Goal: Transaction & Acquisition: Purchase product/service

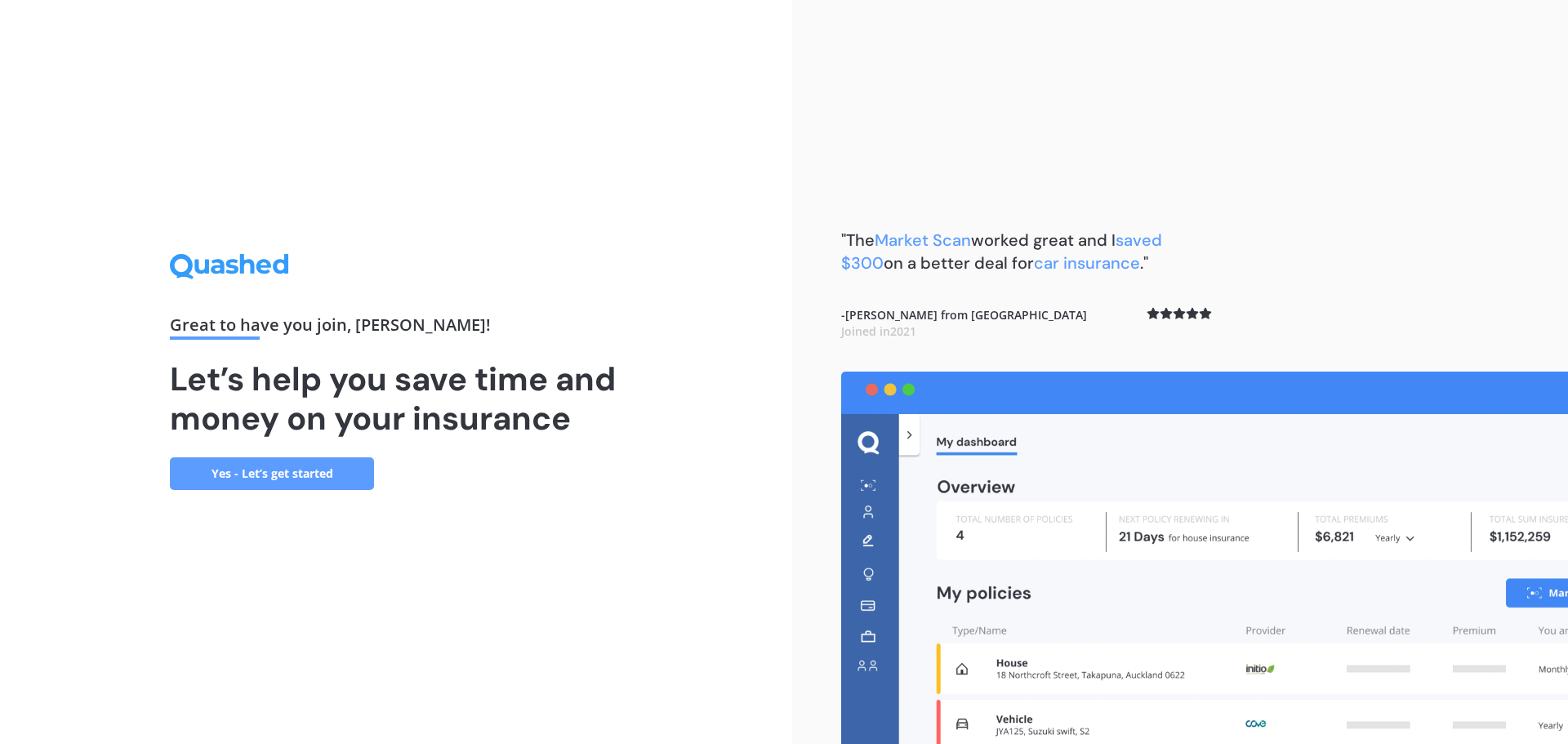
click at [332, 467] on link "Yes - Let’s get started" at bounding box center [272, 474] width 205 height 33
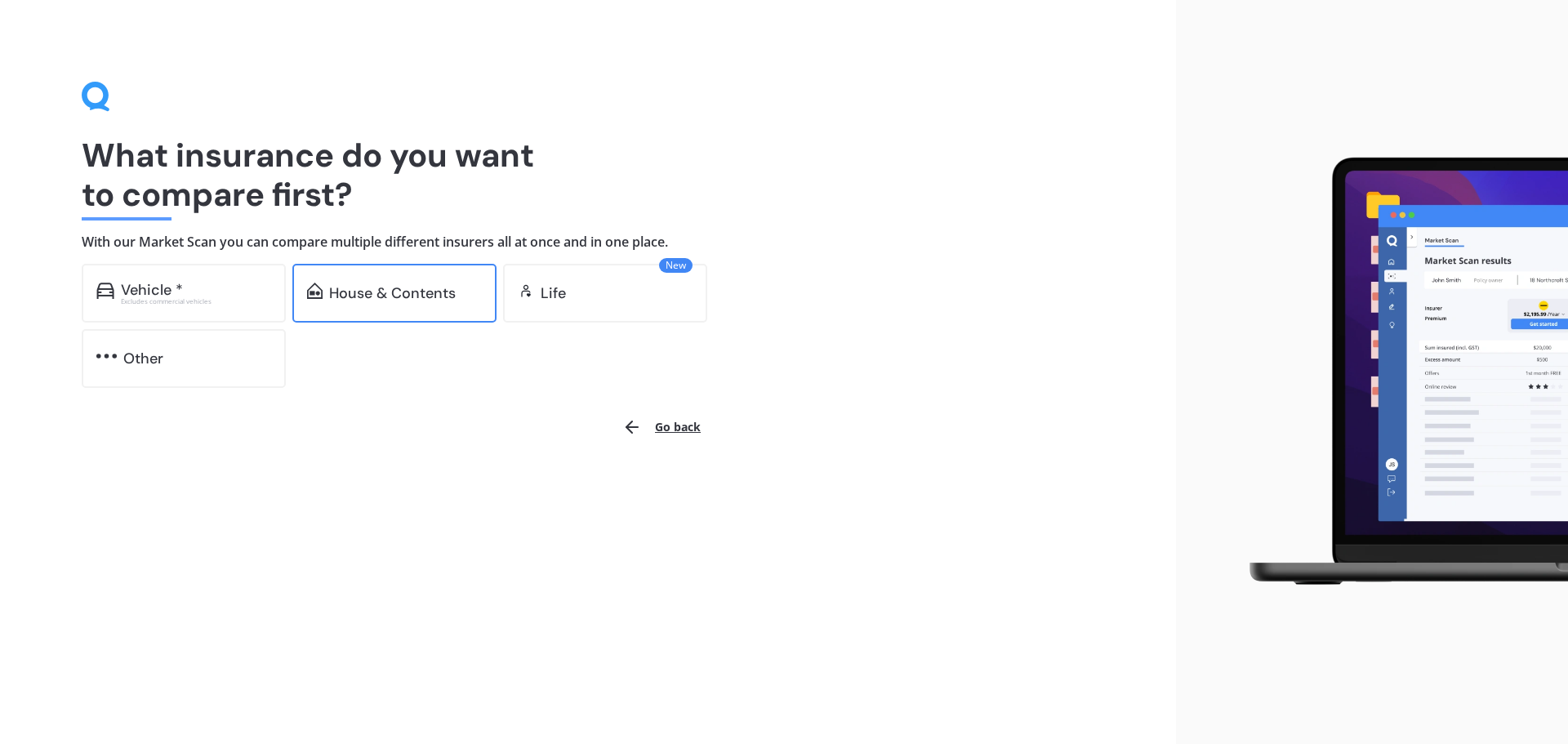
click at [436, 292] on div "House & Contents" at bounding box center [392, 293] width 127 height 16
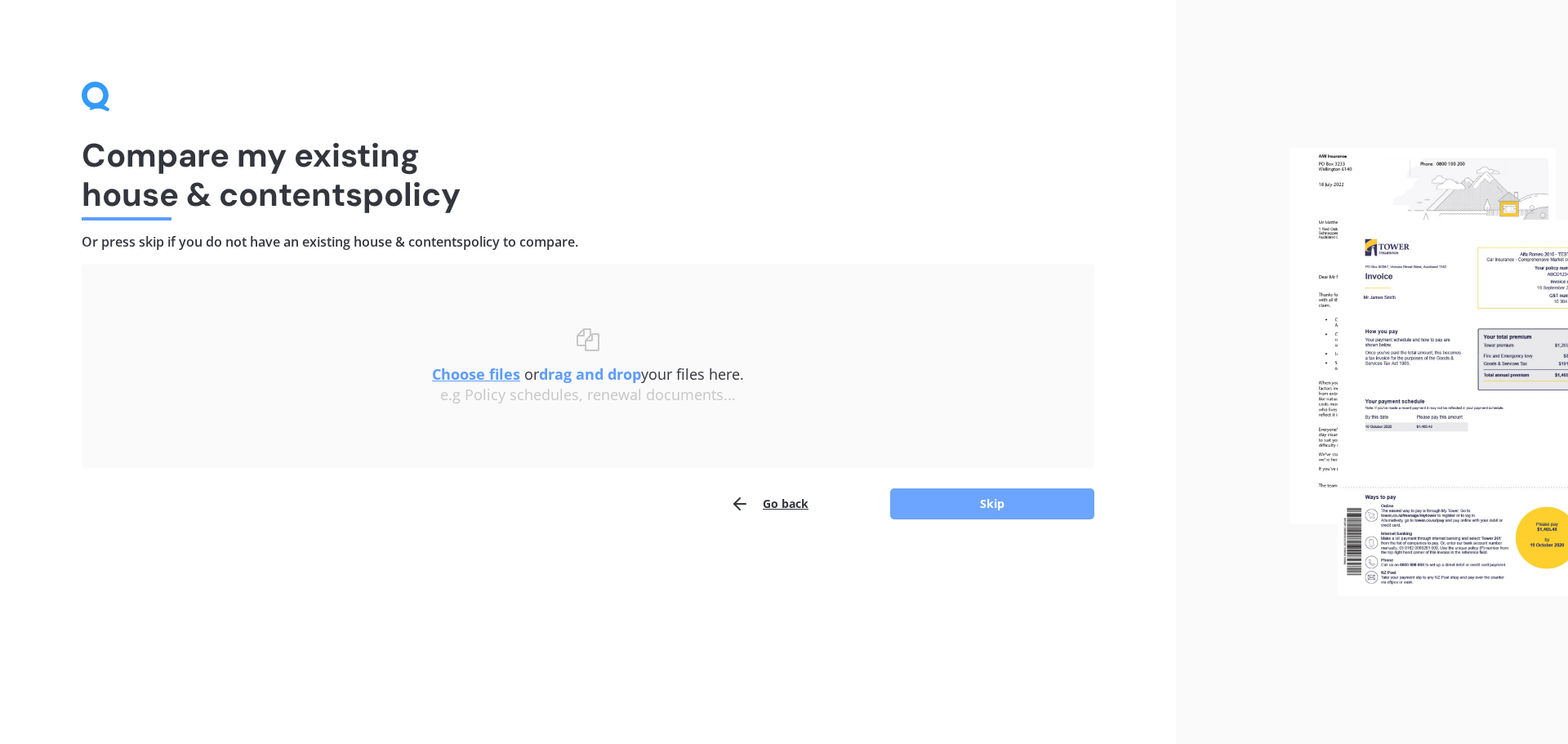
click at [981, 499] on button "Skip" at bounding box center [992, 504] width 205 height 31
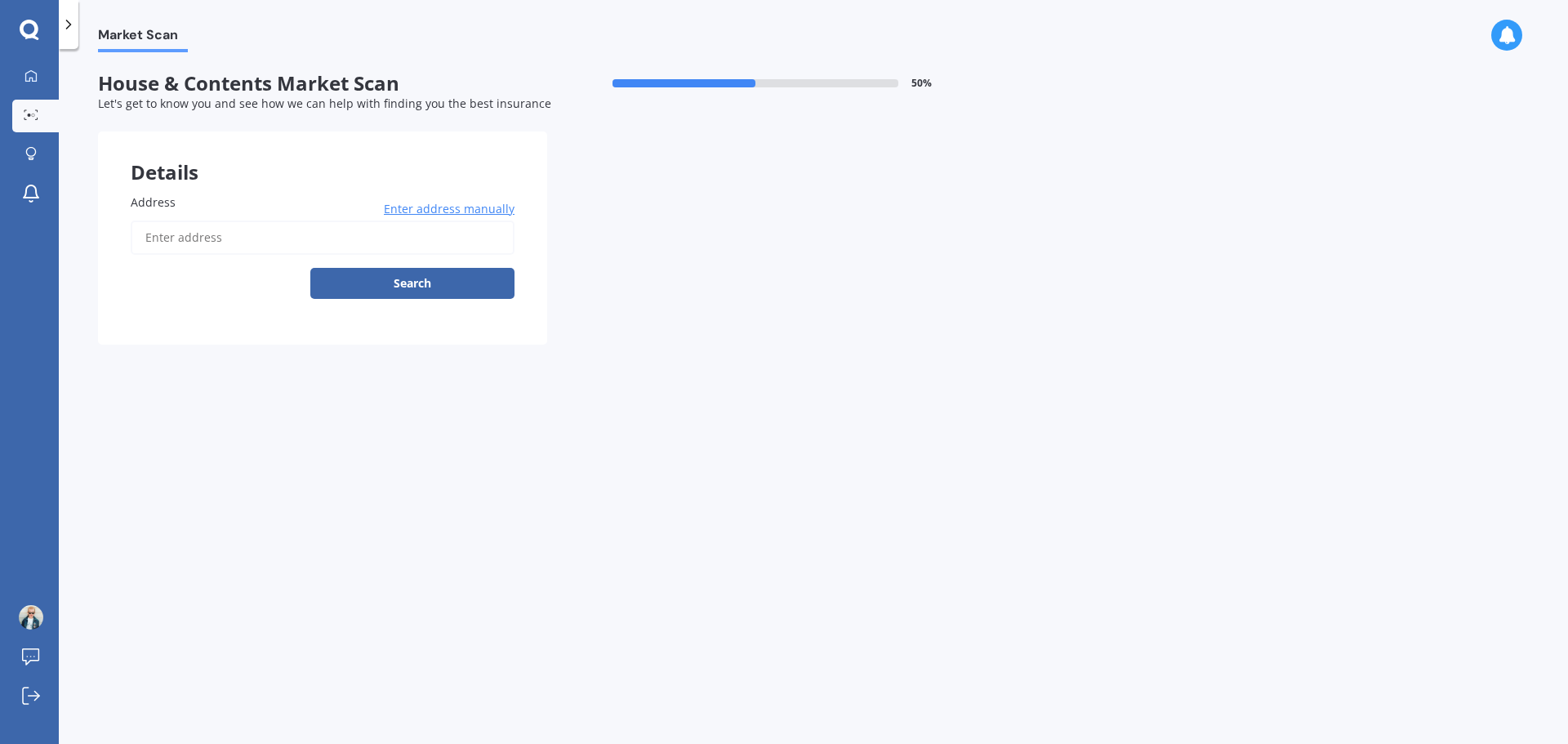
click at [260, 241] on input "Address" at bounding box center [323, 237] width 384 height 34
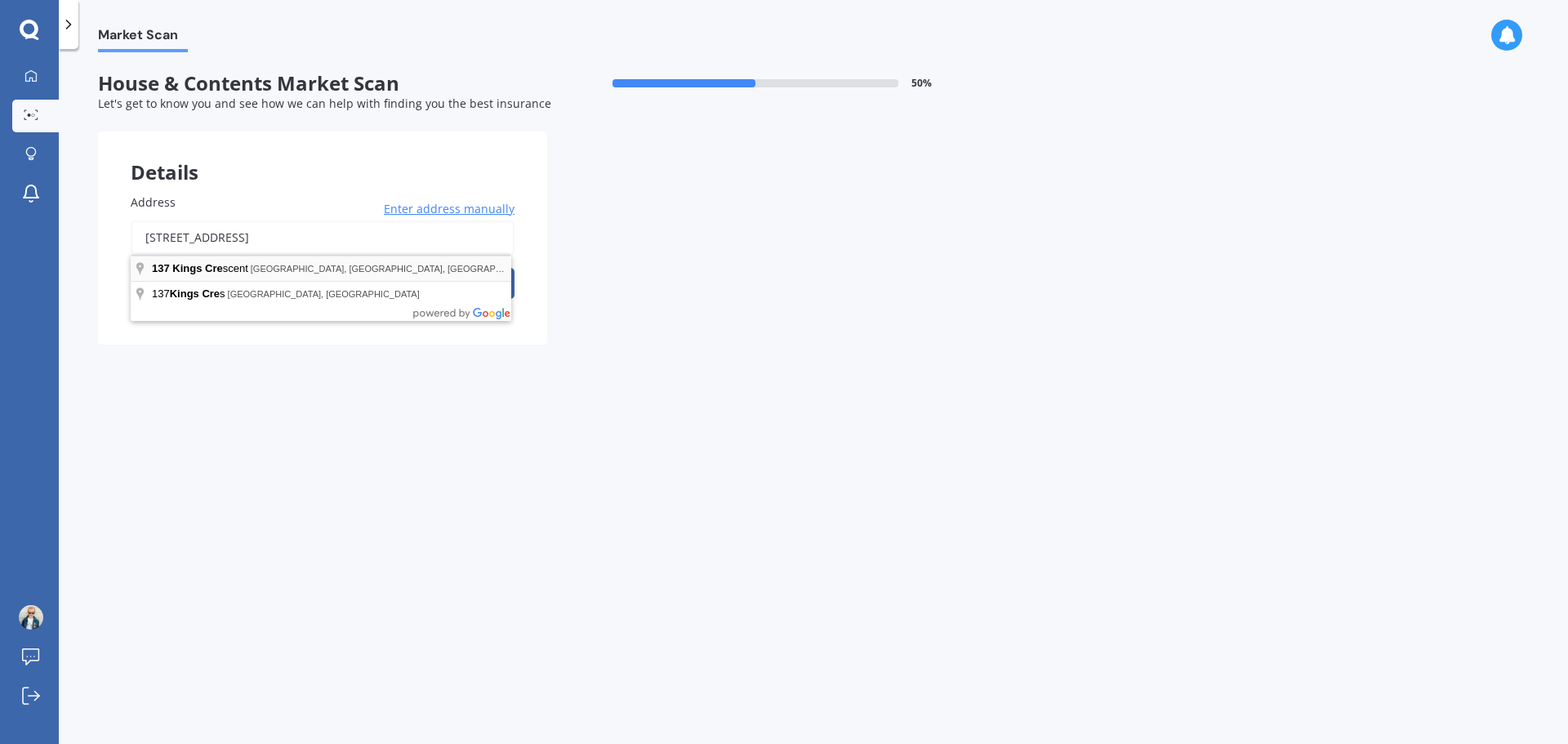
type input "[STREET_ADDRESS]"
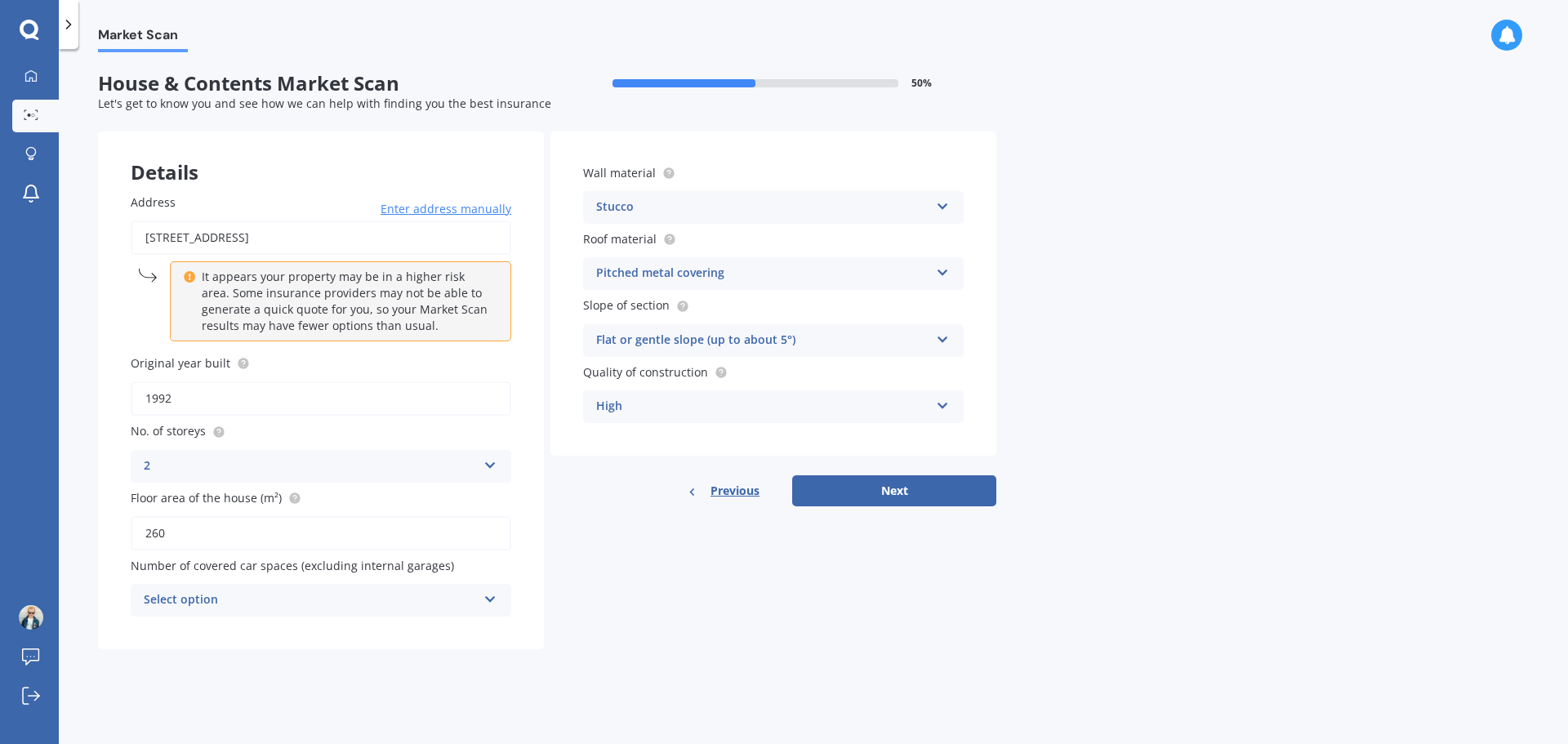
click at [193, 408] on input "1992" at bounding box center [321, 398] width 381 height 34
click at [225, 531] on input "260" at bounding box center [321, 533] width 381 height 34
click at [299, 607] on div "Select option" at bounding box center [310, 600] width 334 height 19
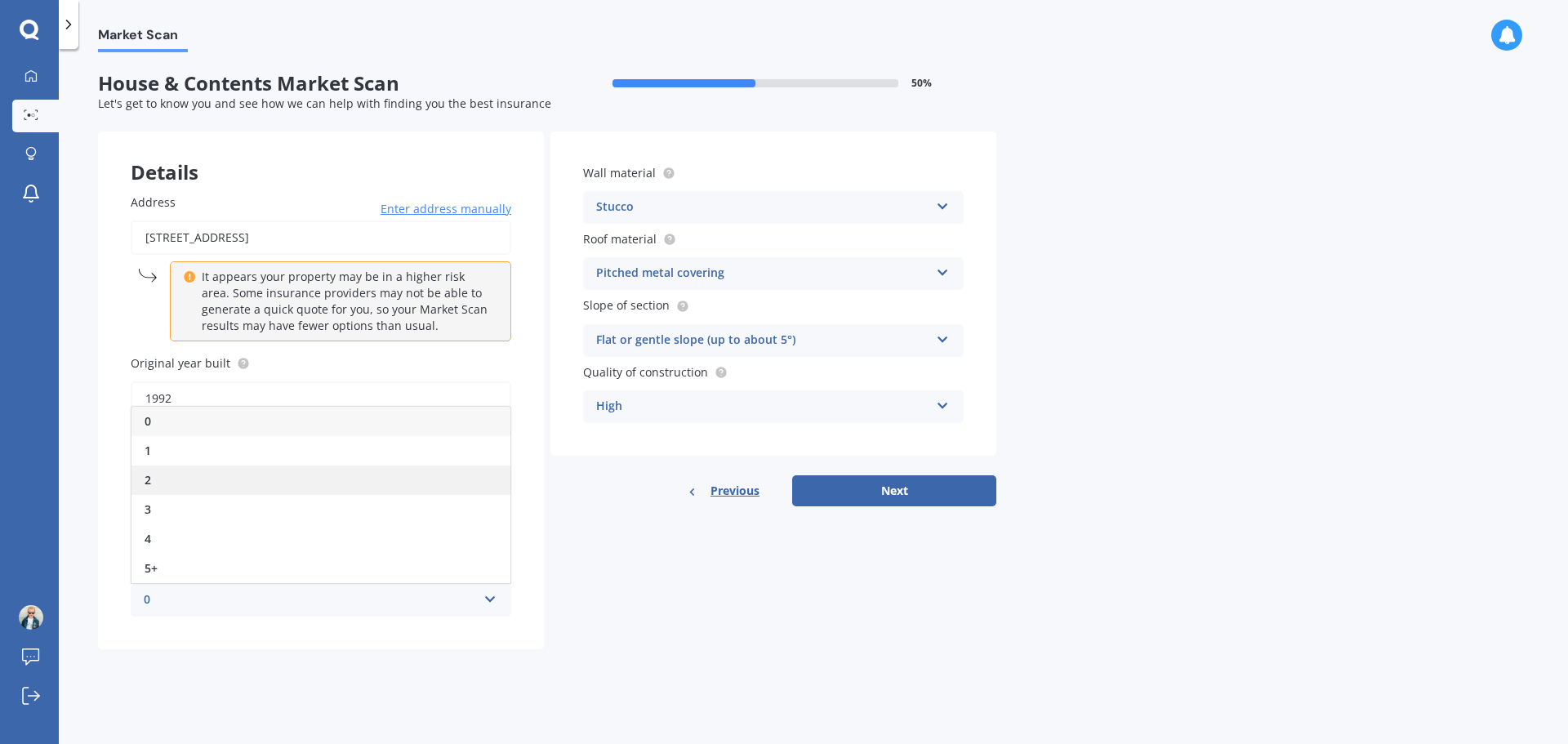
click at [236, 488] on div "2" at bounding box center [321, 480] width 379 height 29
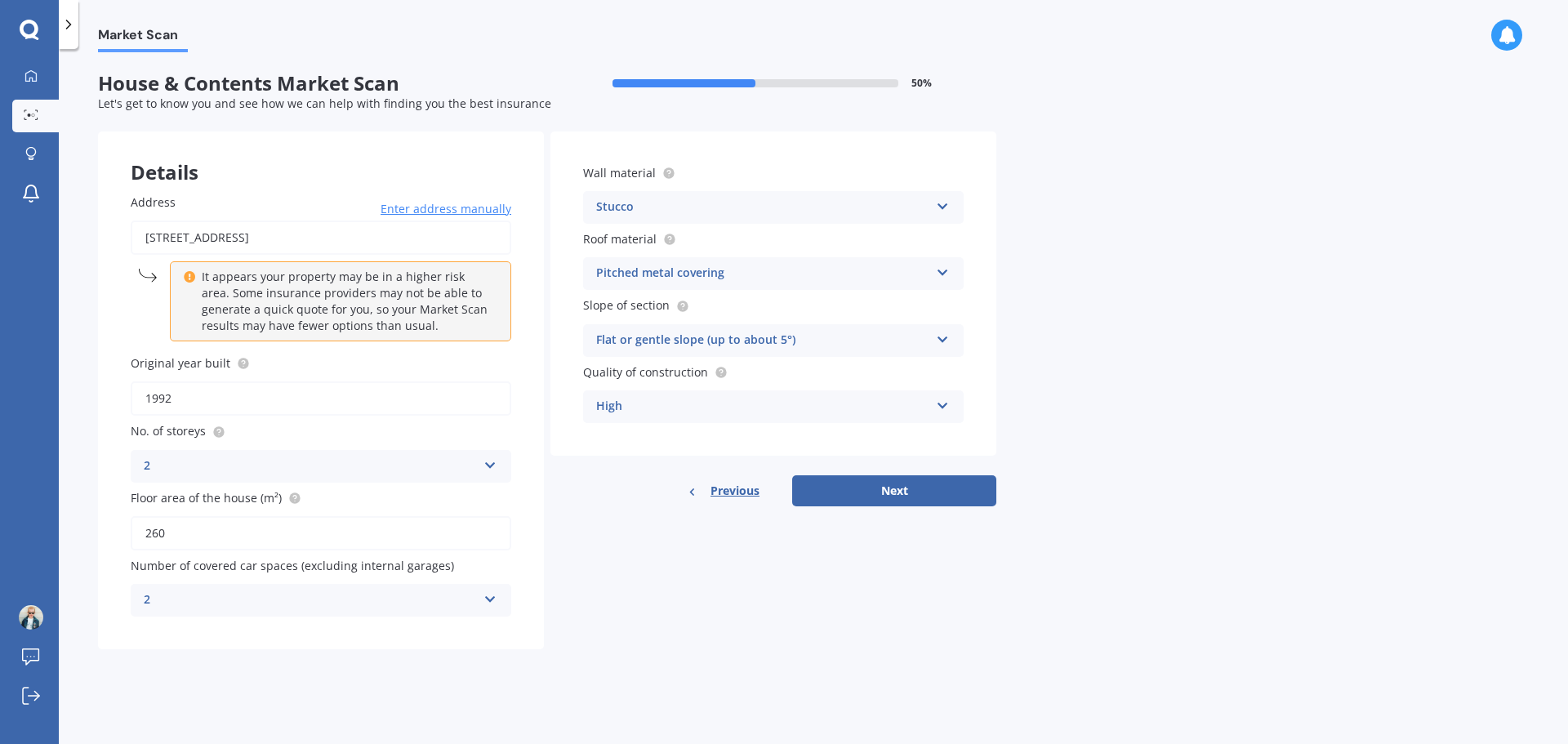
click at [429, 594] on div "2" at bounding box center [310, 600] width 334 height 19
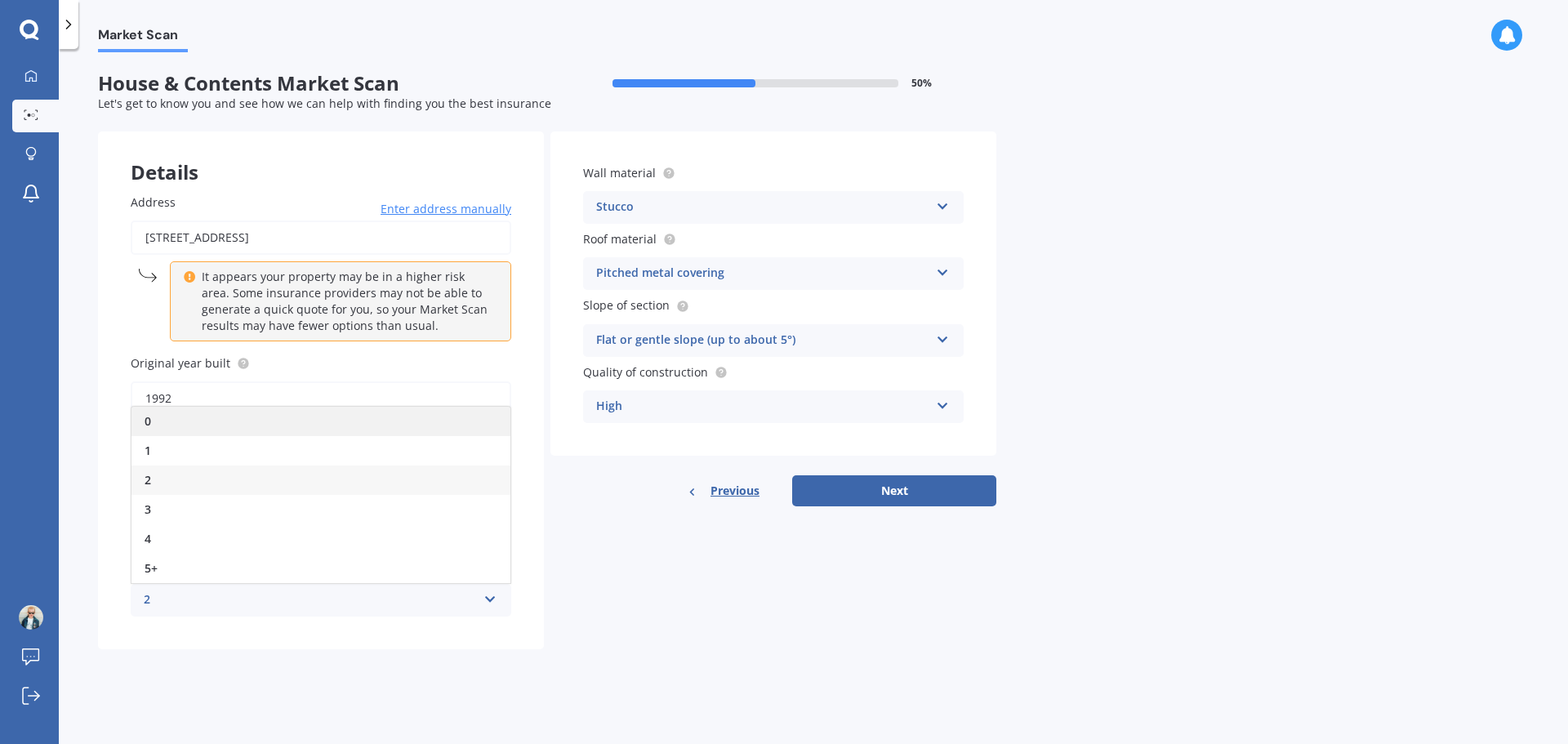
click at [231, 433] on div "0" at bounding box center [321, 421] width 379 height 29
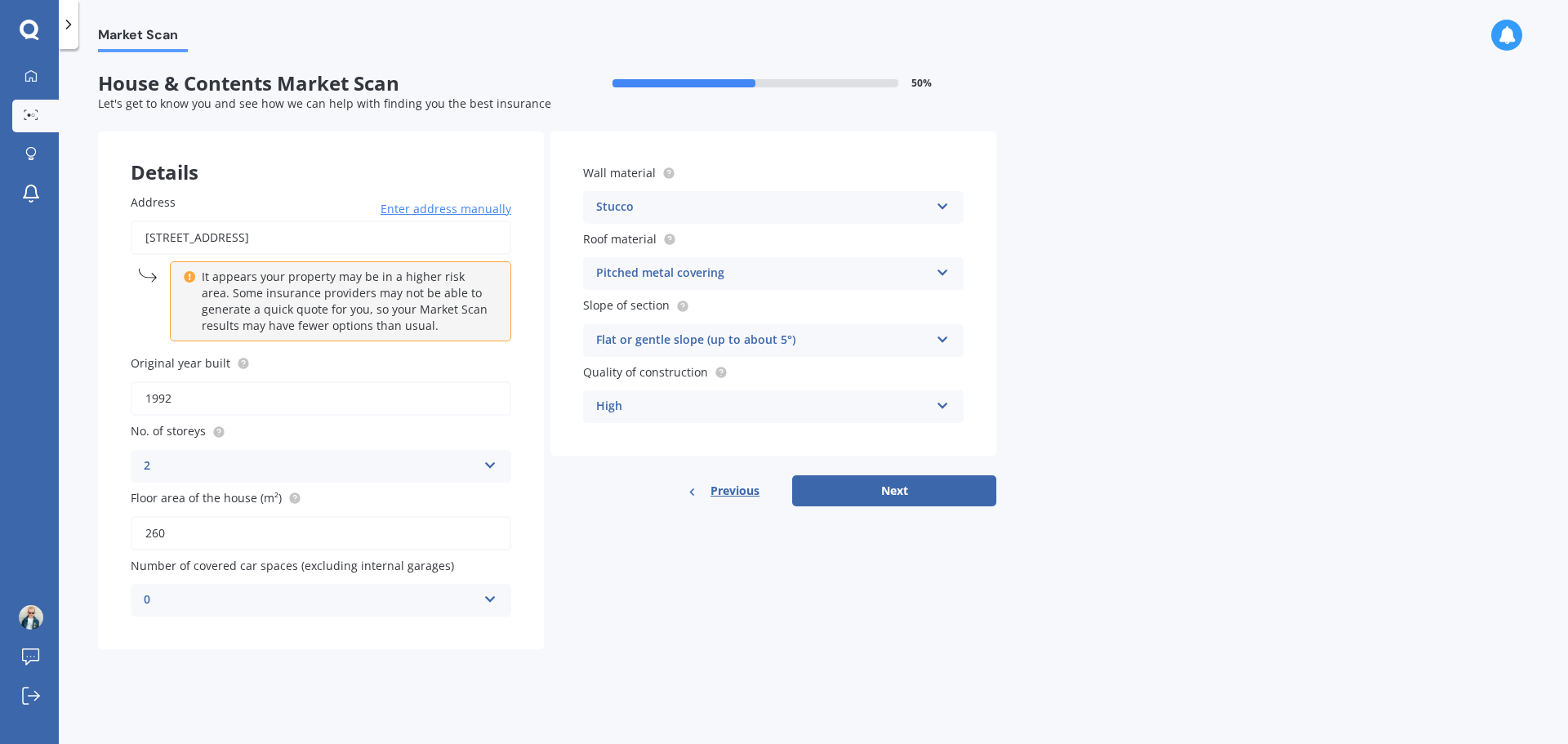
click at [757, 200] on div "Stucco" at bounding box center [763, 208] width 334 height 19
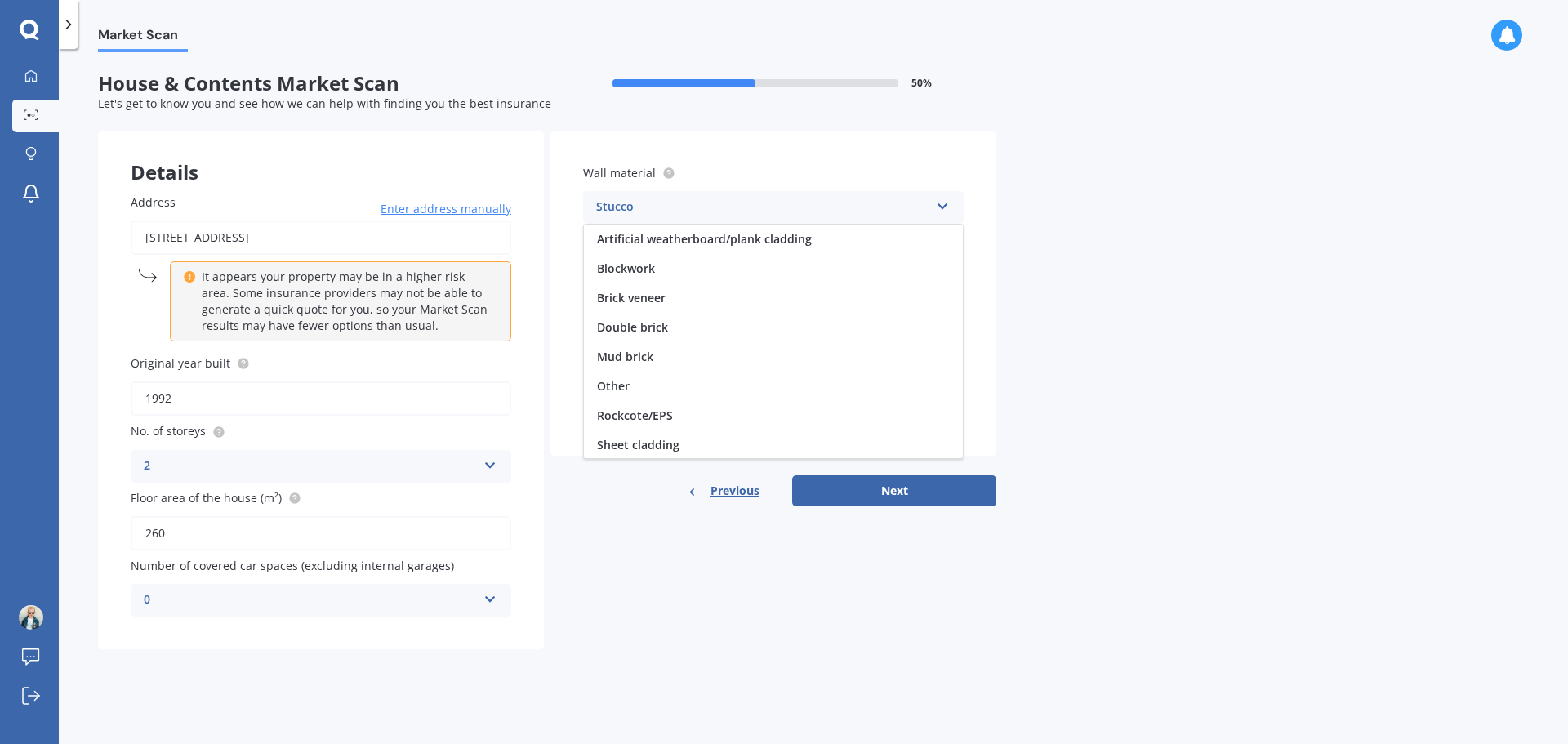
click at [642, 208] on div "Stucco" at bounding box center [763, 208] width 334 height 19
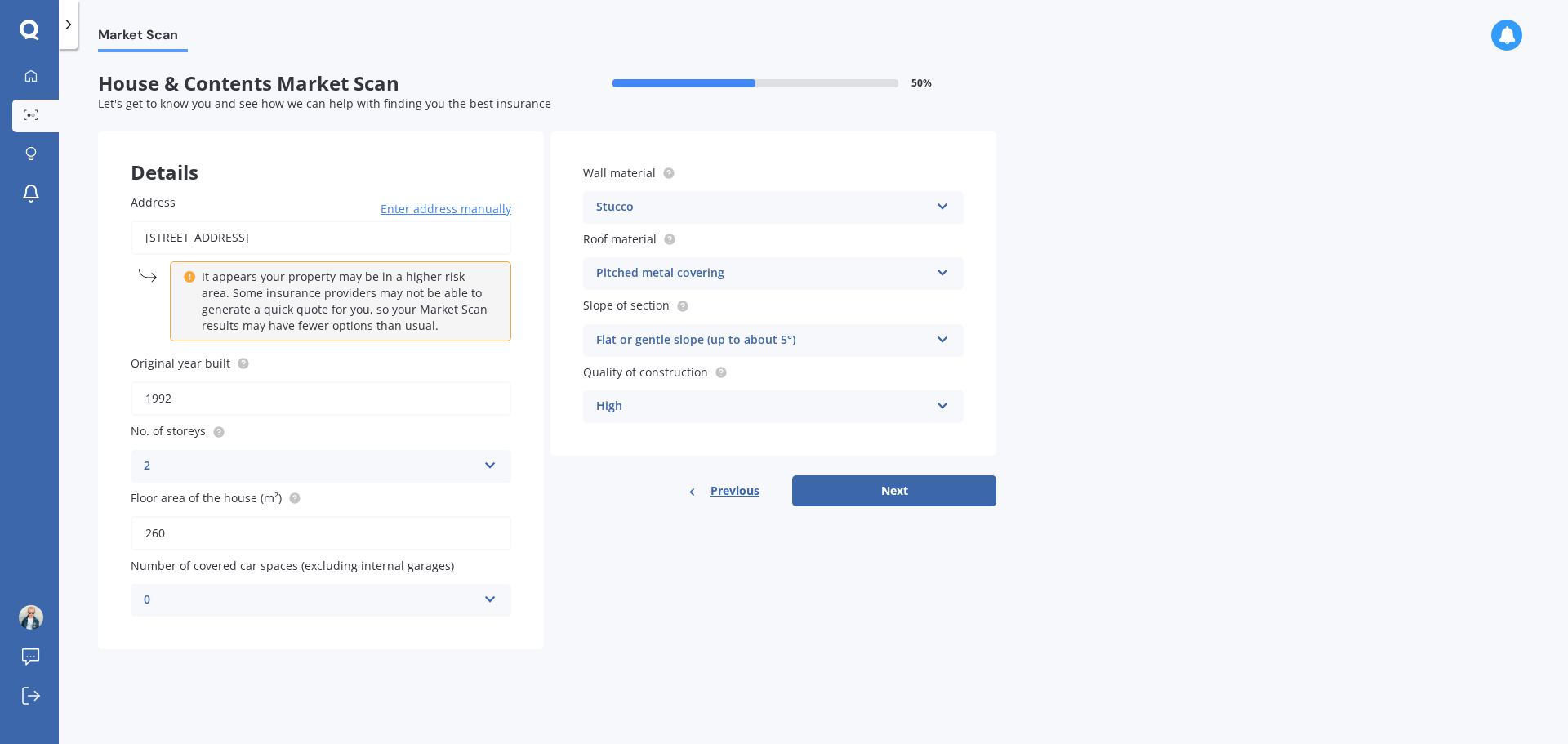
click at [641, 205] on div "Stucco" at bounding box center [763, 208] width 334 height 19
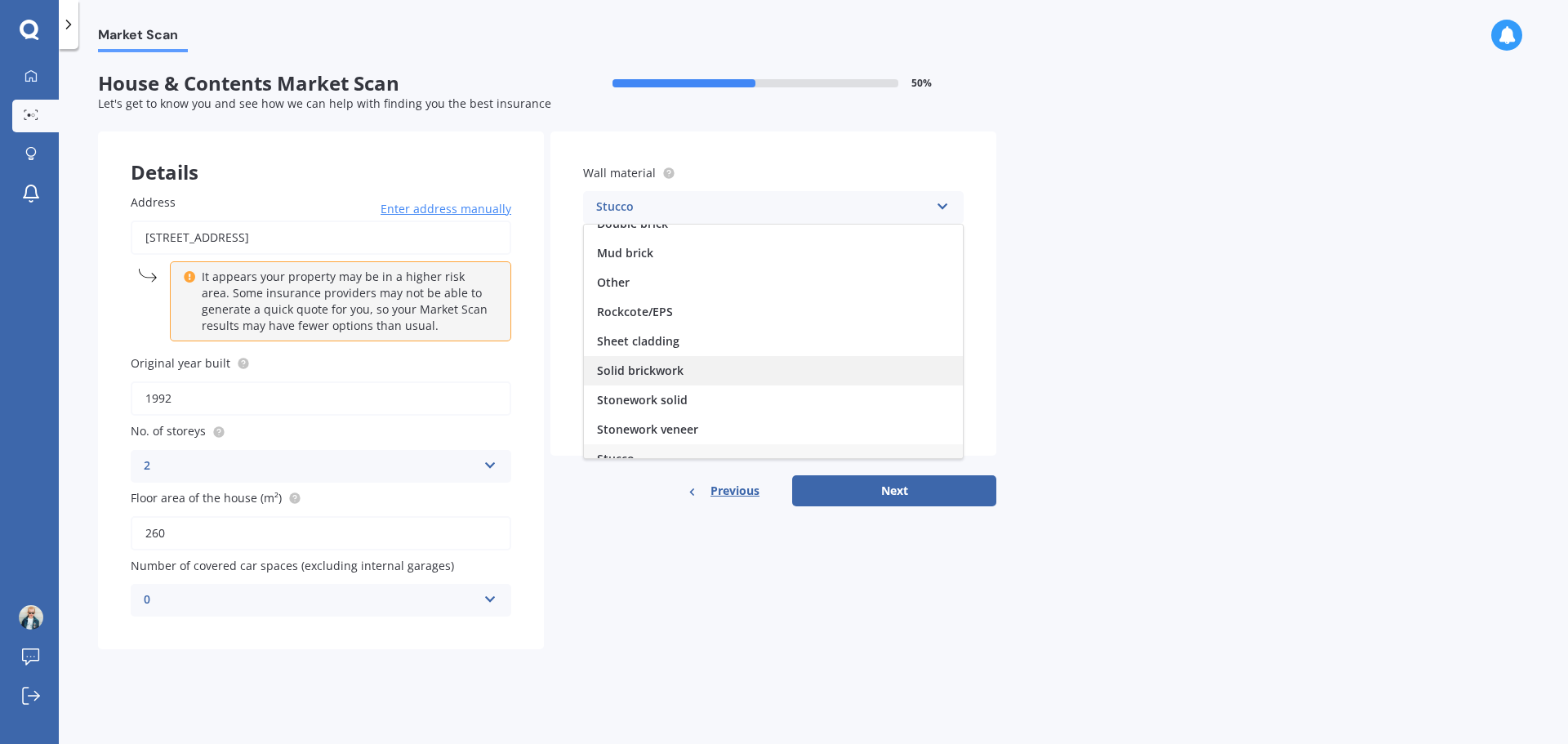
scroll to position [67, 0]
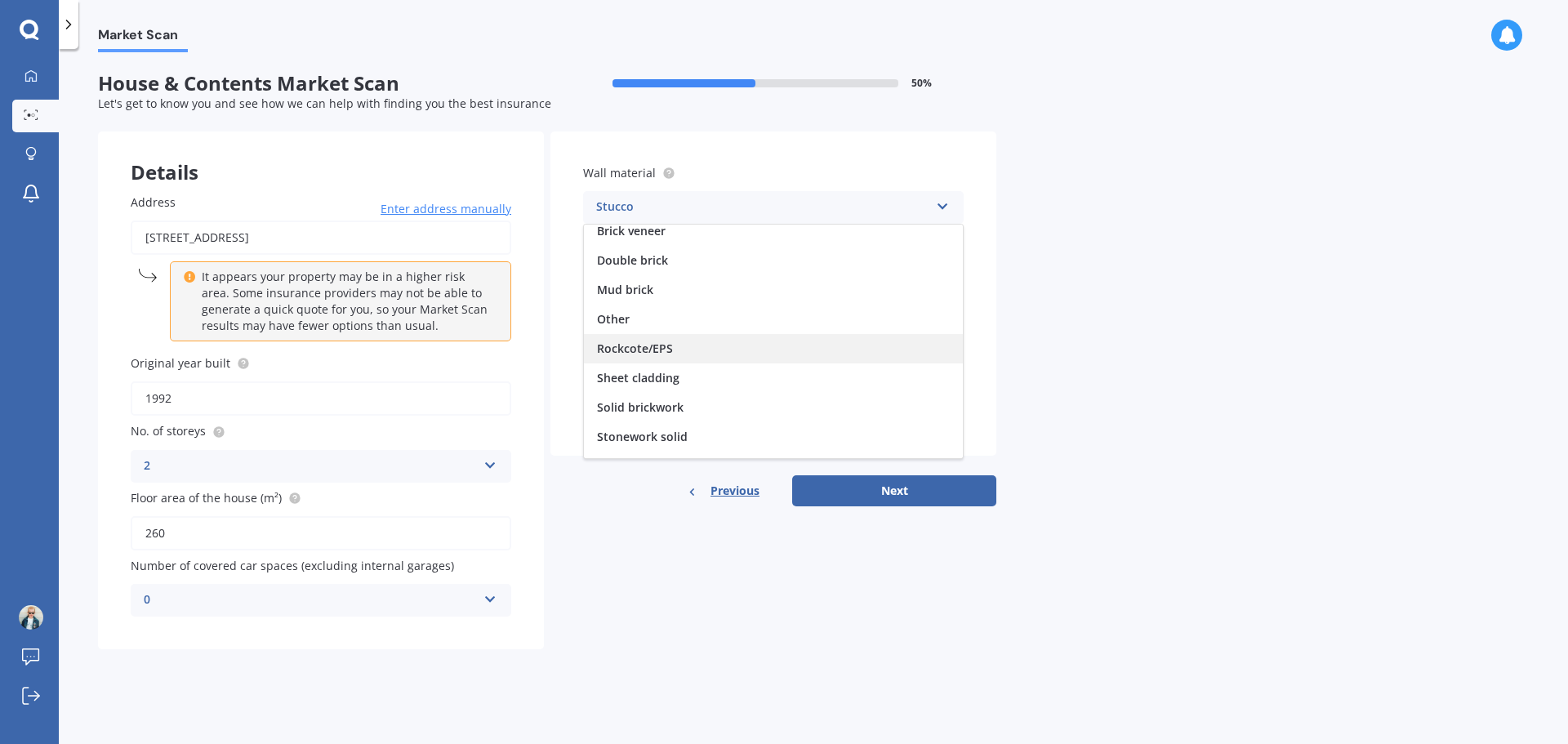
drag, startPoint x: 652, startPoint y: 344, endPoint x: 665, endPoint y: 348, distance: 13.6
click at [652, 344] on span "Rockcote/EPS" at bounding box center [635, 348] width 76 height 16
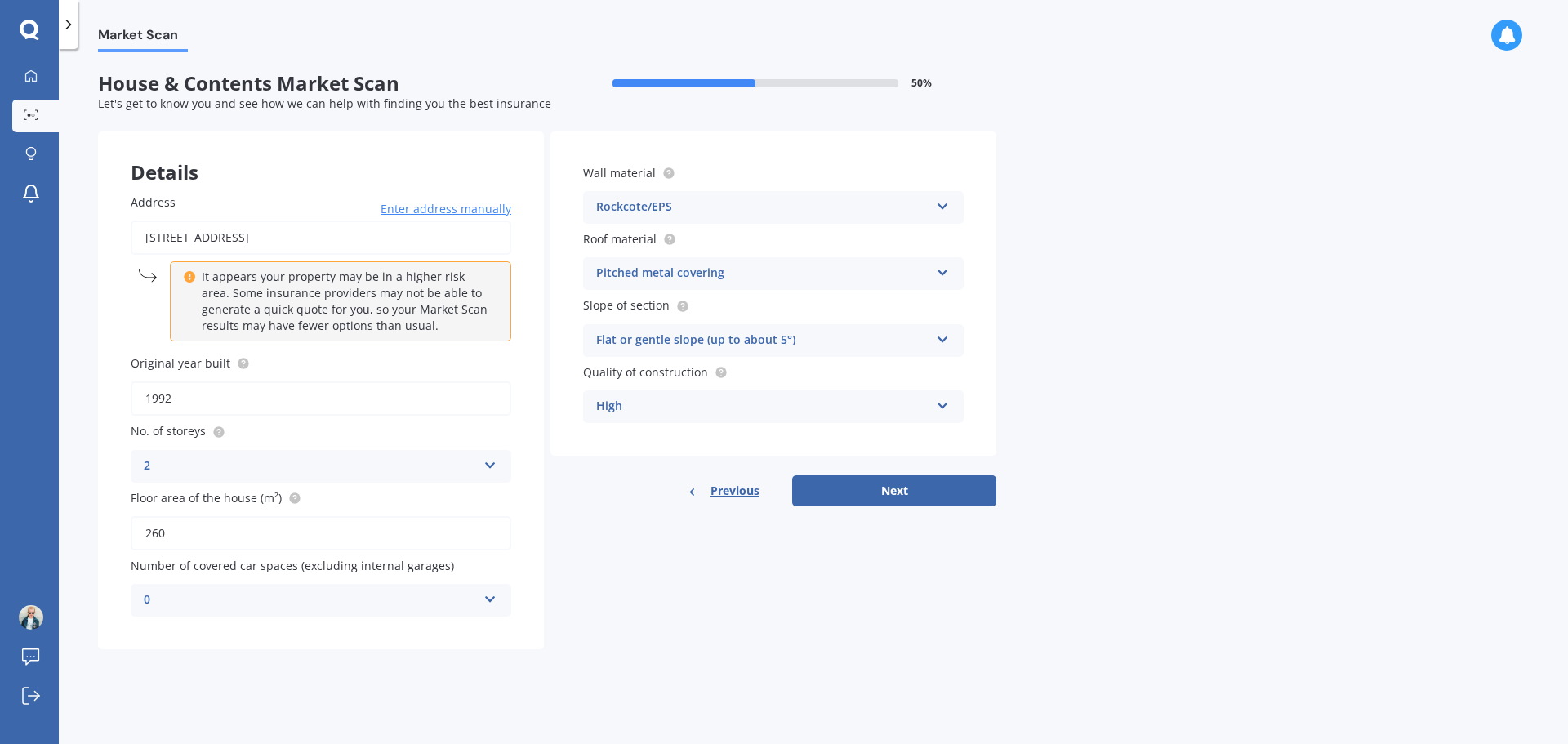
click at [785, 271] on div "Pitched metal covering" at bounding box center [763, 274] width 334 height 19
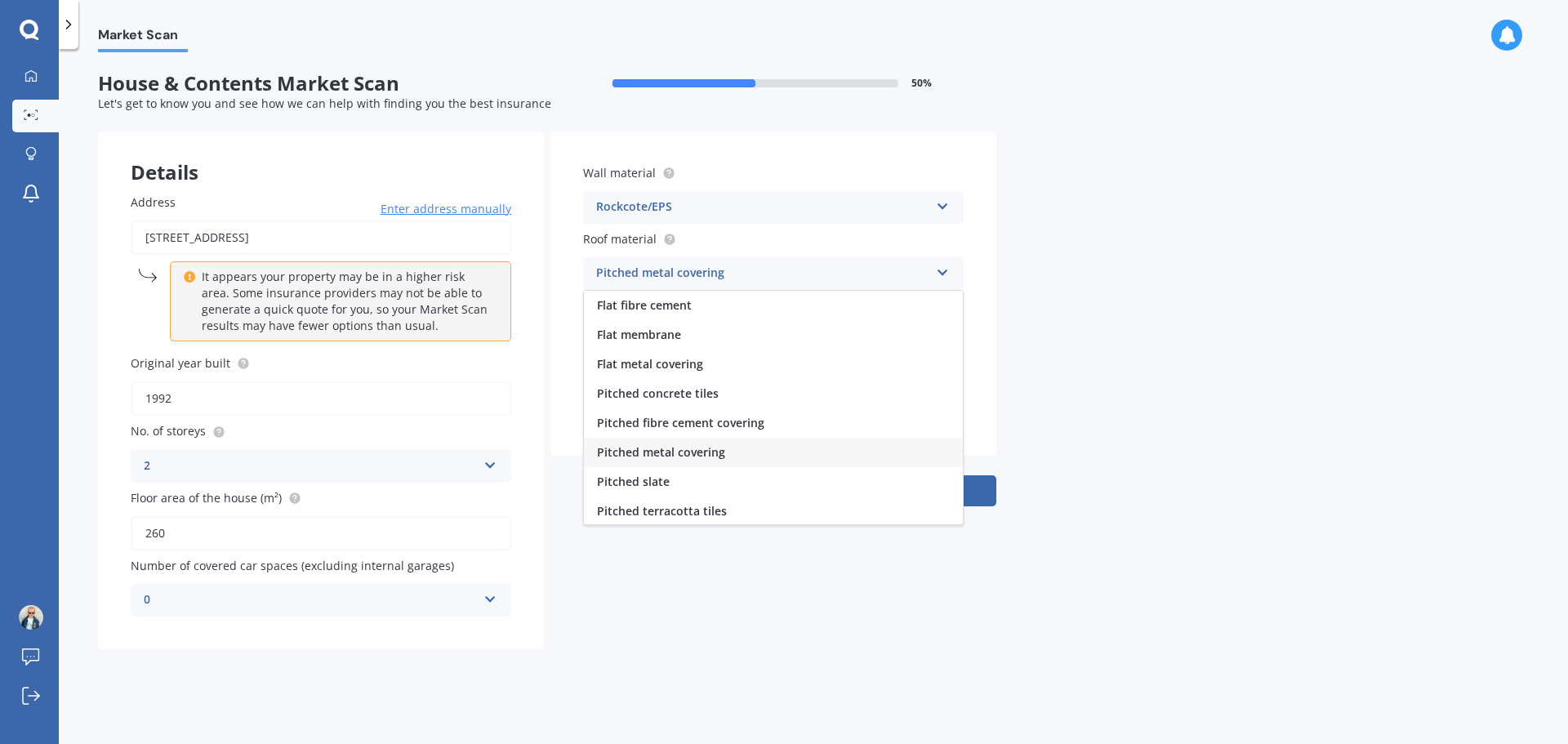
click at [785, 271] on div "Pitched metal covering" at bounding box center [763, 274] width 334 height 19
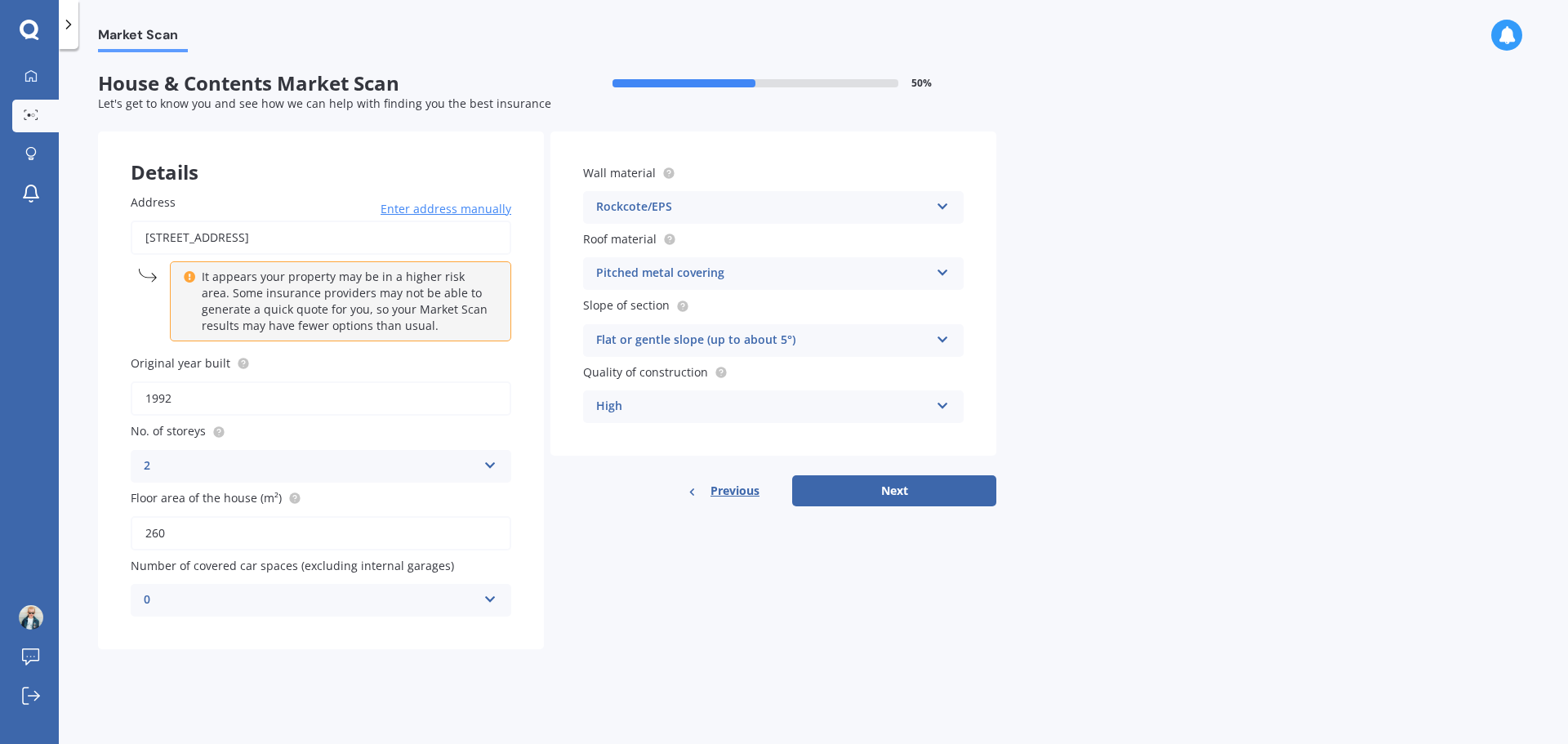
click at [779, 400] on div "High" at bounding box center [763, 406] width 334 height 19
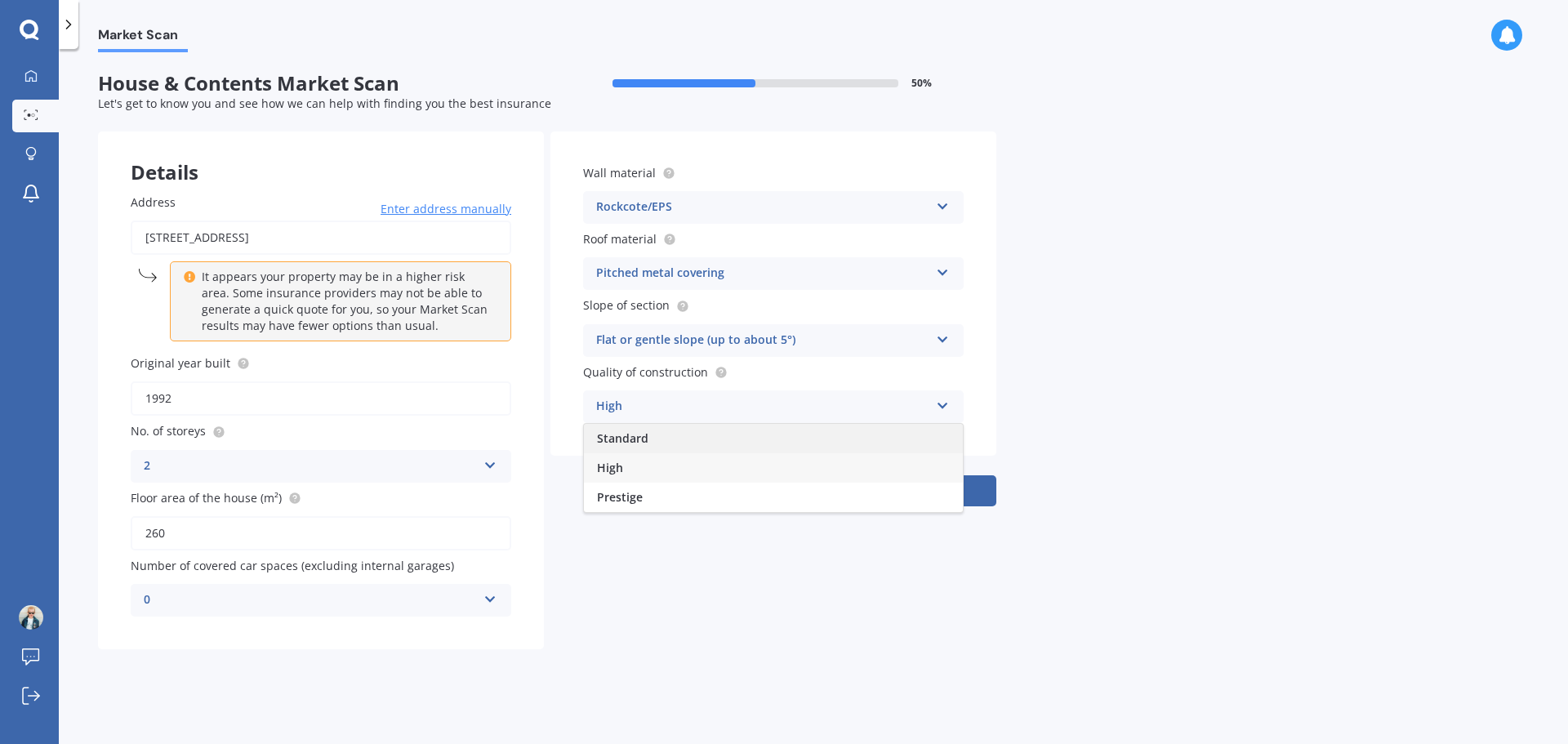
click at [722, 443] on div "Standard" at bounding box center [773, 438] width 379 height 29
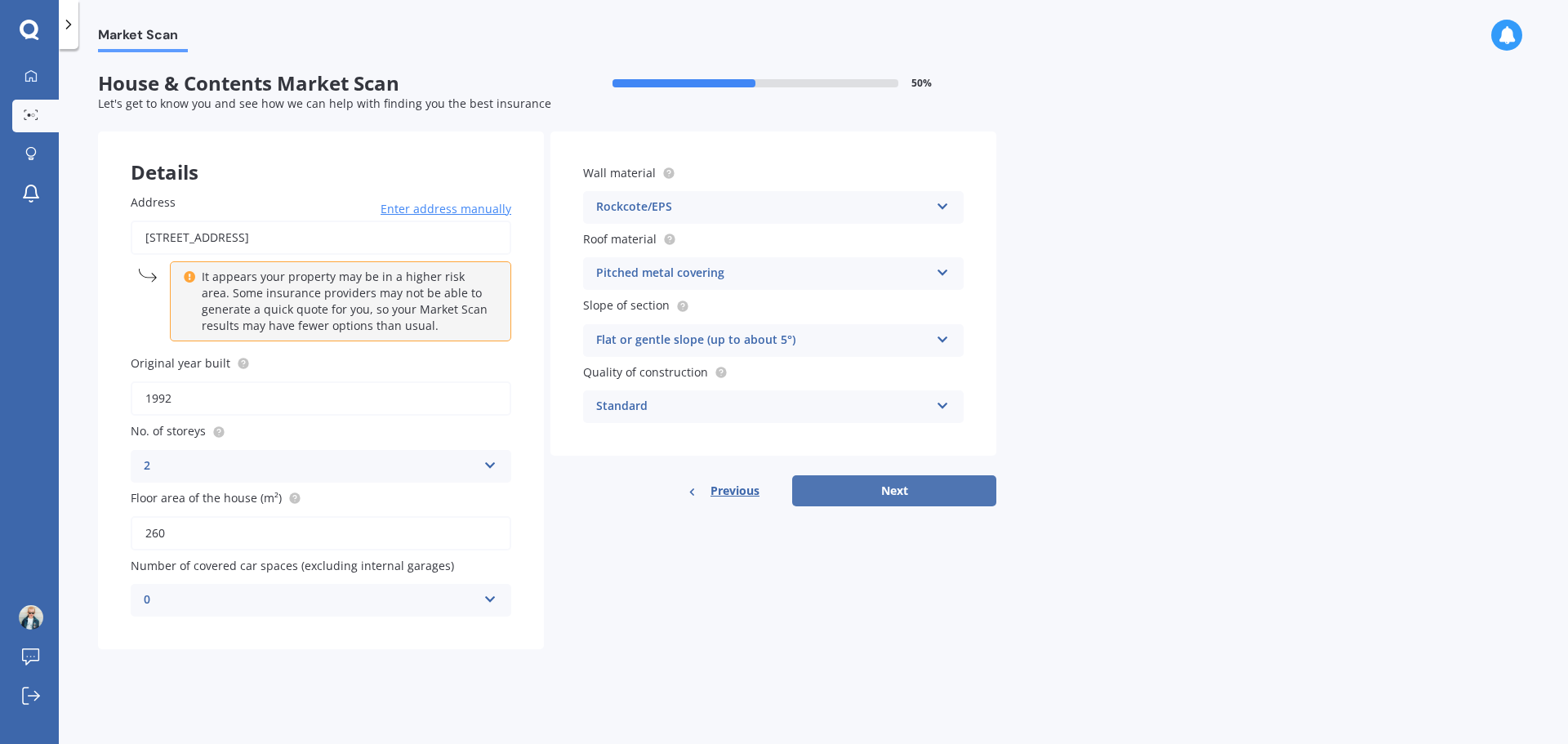
click at [876, 491] on button "Next" at bounding box center [894, 491] width 205 height 31
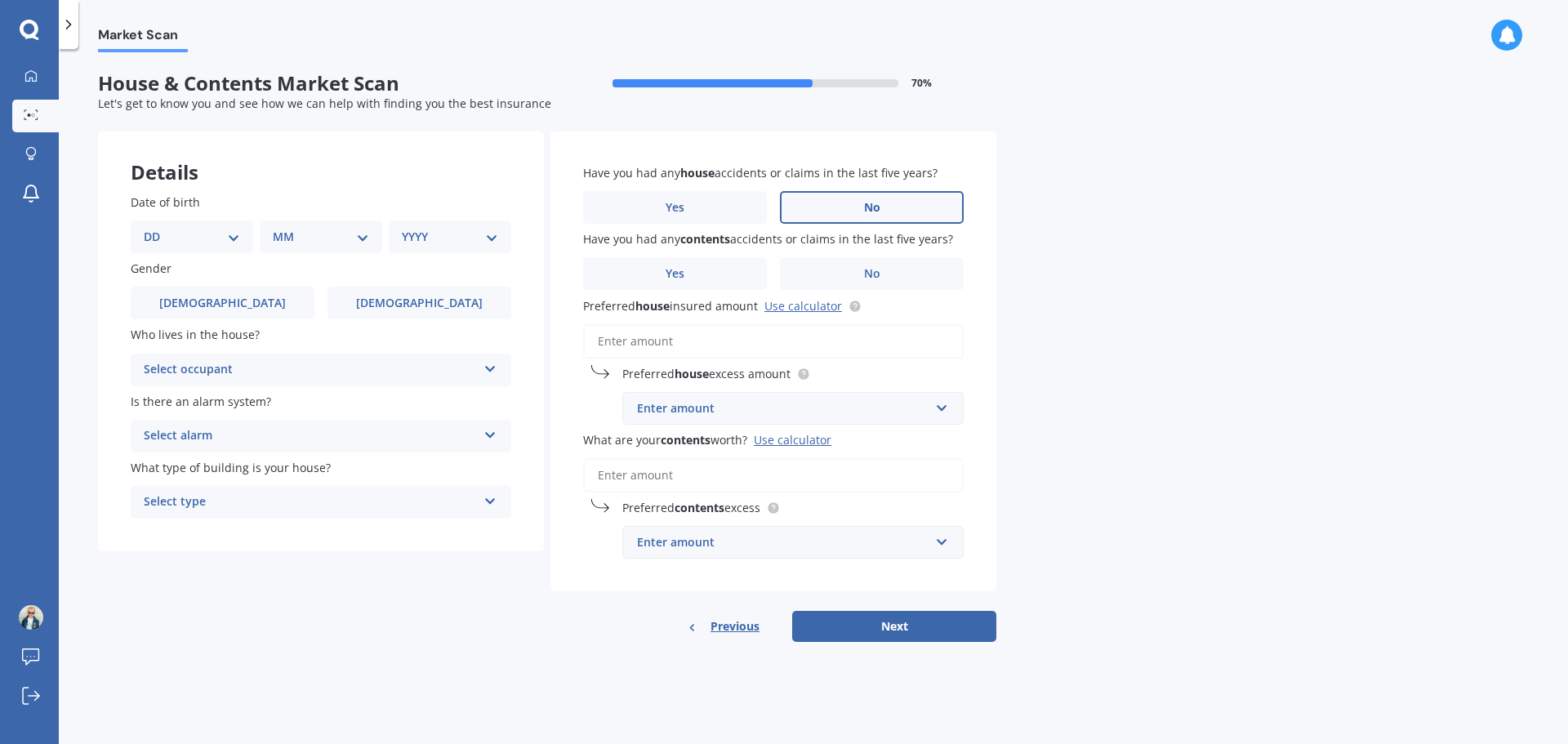
click at [859, 207] on label "No" at bounding box center [872, 208] width 184 height 33
click at [0, 0] on input "No" at bounding box center [0, 0] width 0 height 0
click at [842, 264] on label "No" at bounding box center [872, 274] width 184 height 33
click at [0, 0] on input "No" at bounding box center [0, 0] width 0 height 0
click at [660, 338] on input "Preferred house insured amount Use calculator" at bounding box center [773, 340] width 381 height 34
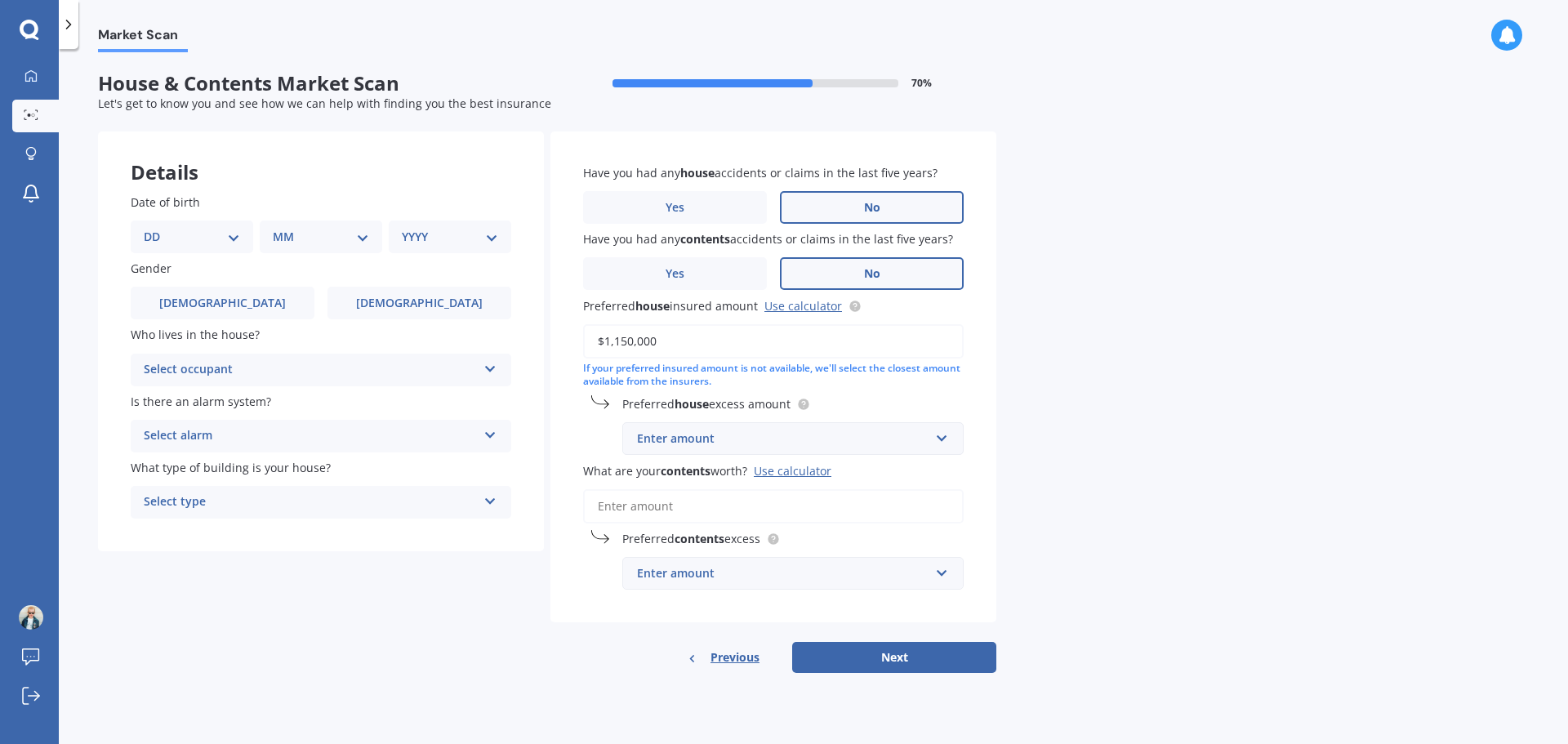
type input "$1,150,000"
click at [1138, 368] on div "Market Scan House & Contents Market Scan 70 % Let's get to know you and see how…" at bounding box center [814, 400] width 1510 height 695
click at [822, 430] on div "Enter amount" at bounding box center [784, 438] width 293 height 18
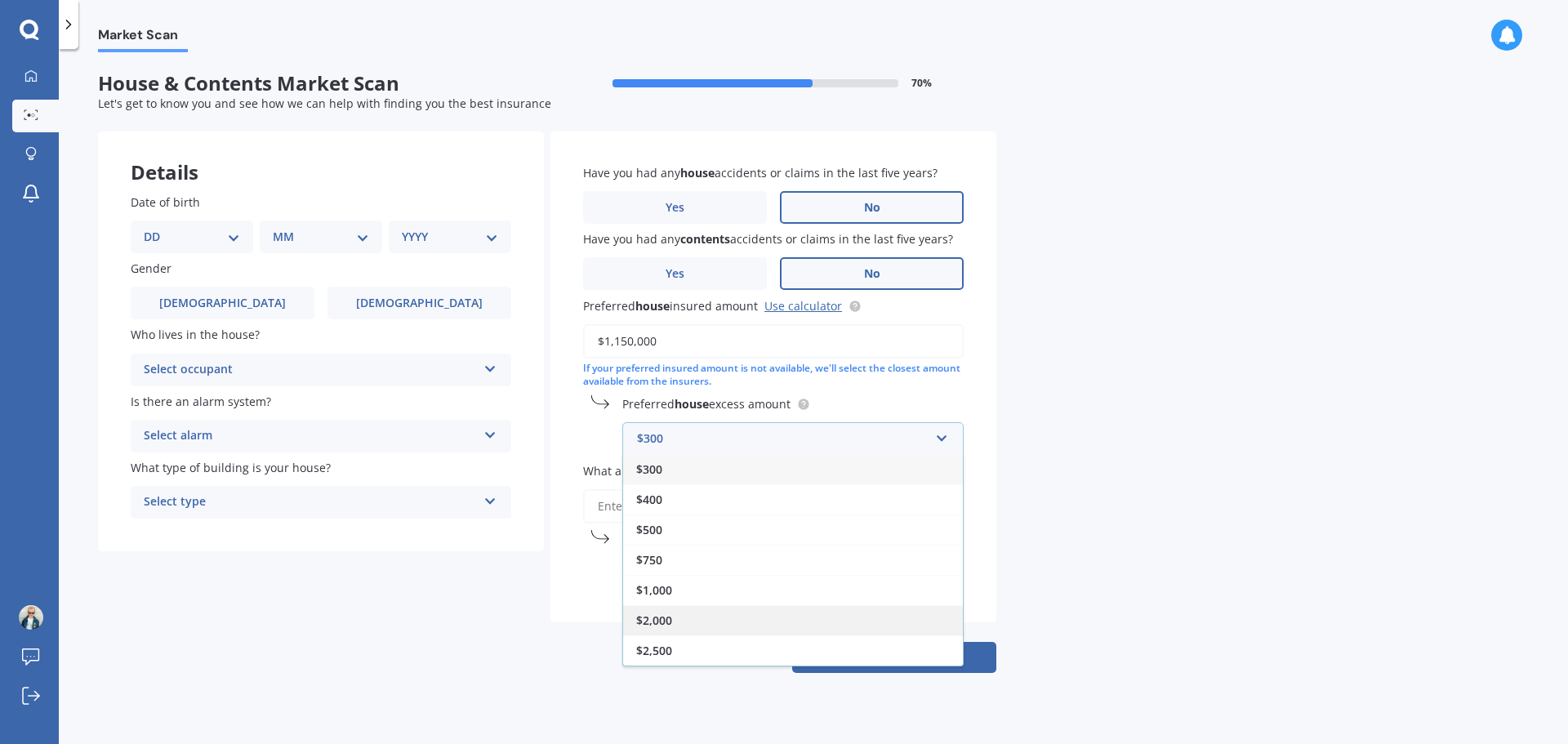
click at [705, 610] on div "$2,000" at bounding box center [793, 620] width 339 height 30
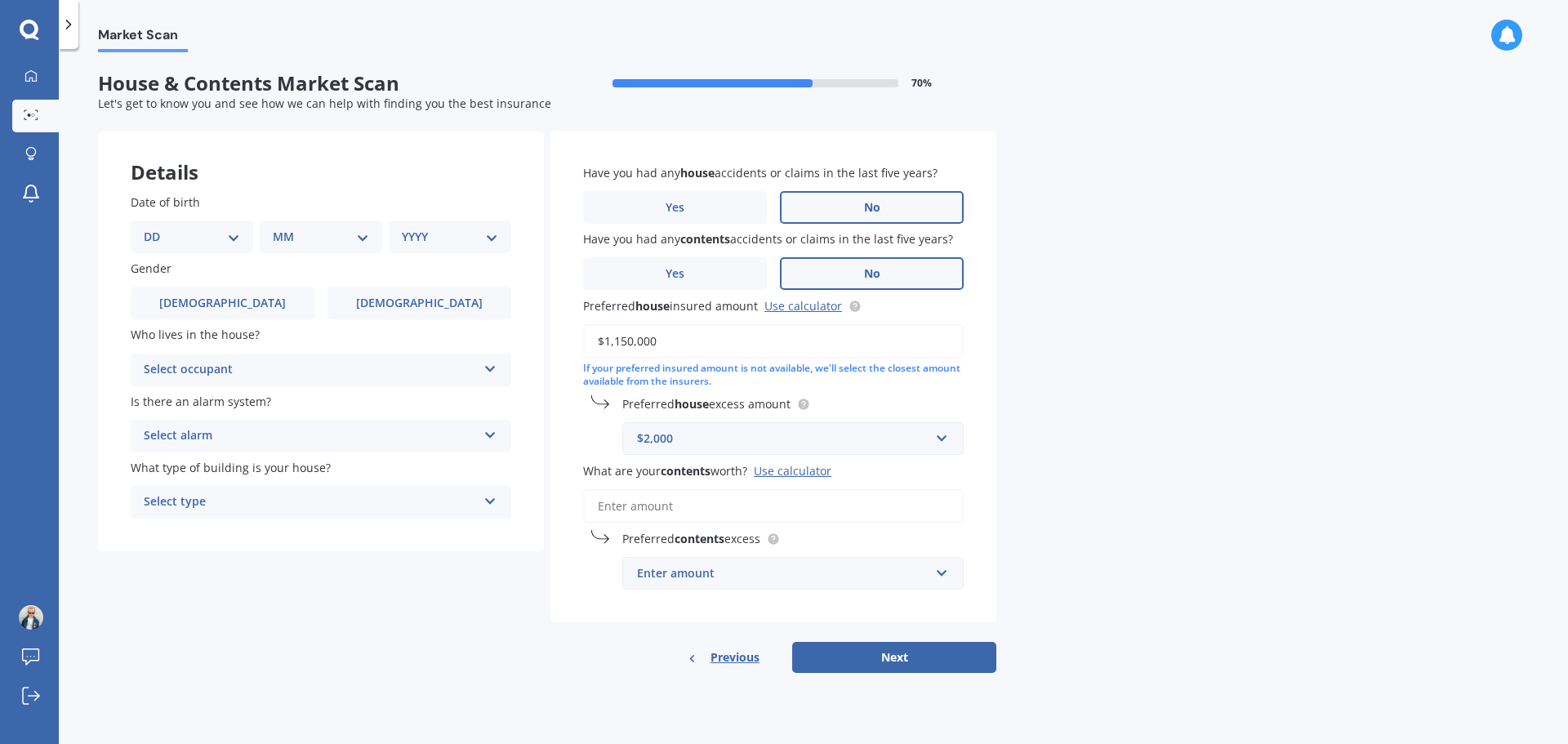
click at [720, 506] on input "What are your contents worth? Use calculator" at bounding box center [773, 506] width 381 height 34
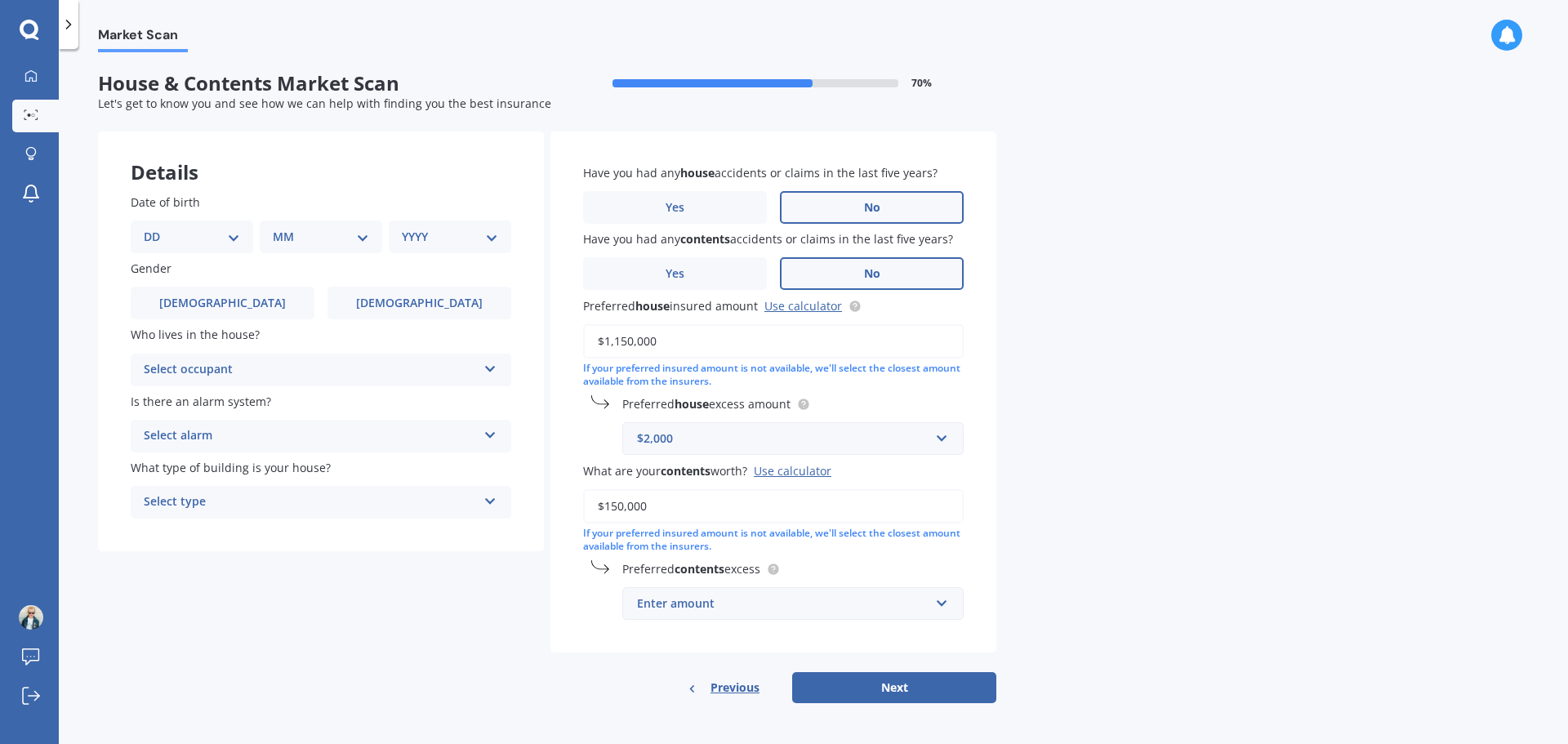
type input "$150,000"
click at [780, 602] on div "Enter amount" at bounding box center [784, 603] width 293 height 18
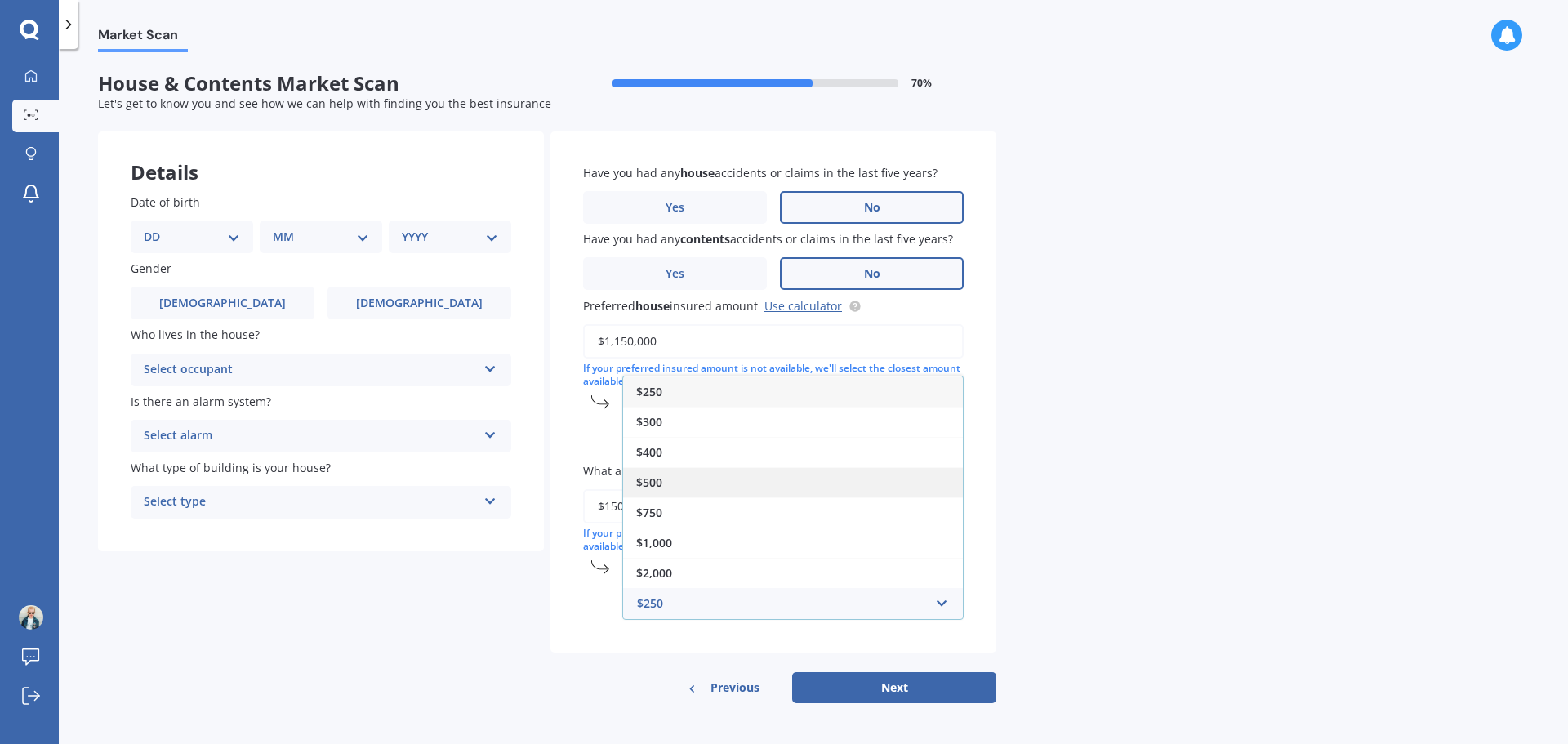
click at [688, 475] on div "$500" at bounding box center [793, 482] width 339 height 30
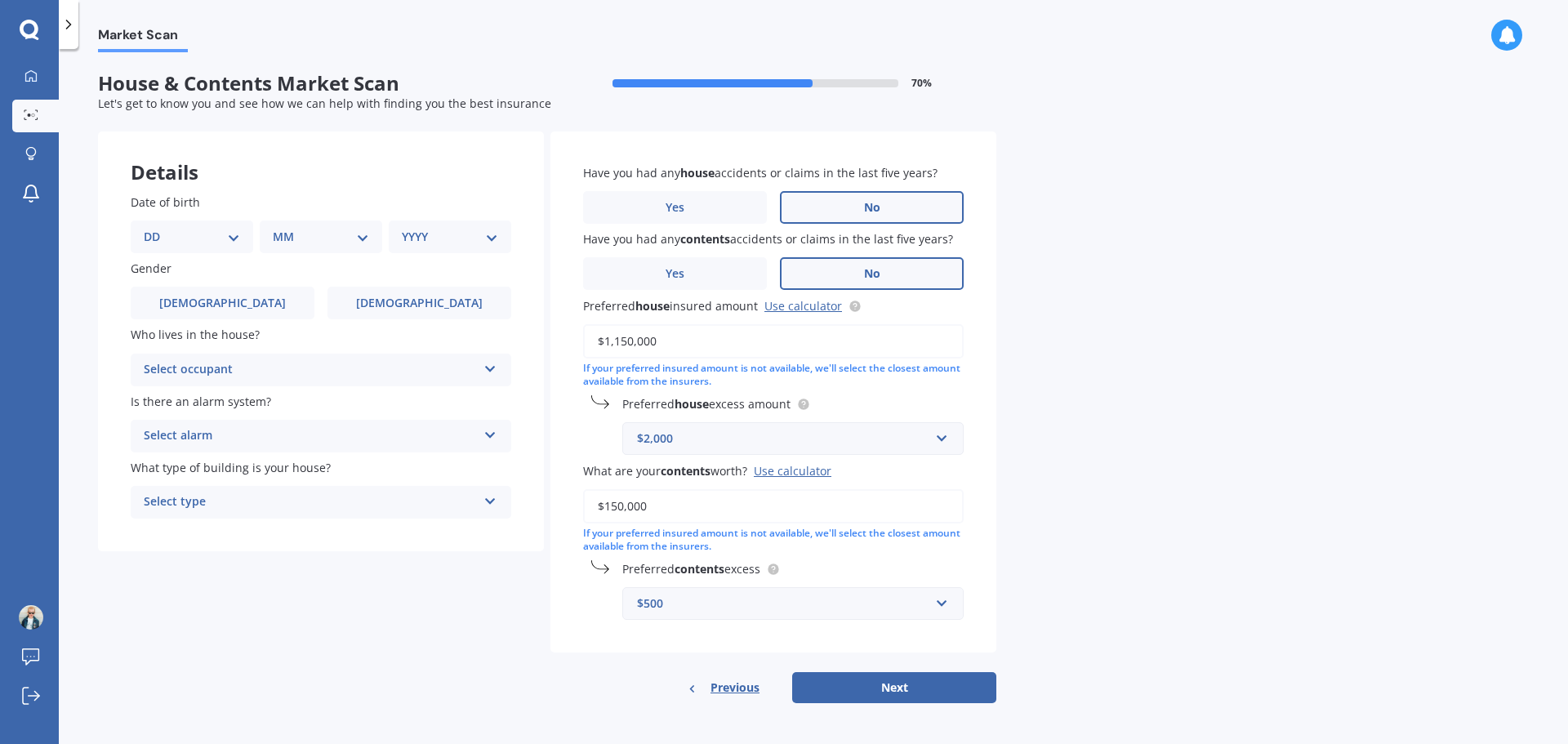
click at [907, 684] on button "Next" at bounding box center [894, 688] width 205 height 31
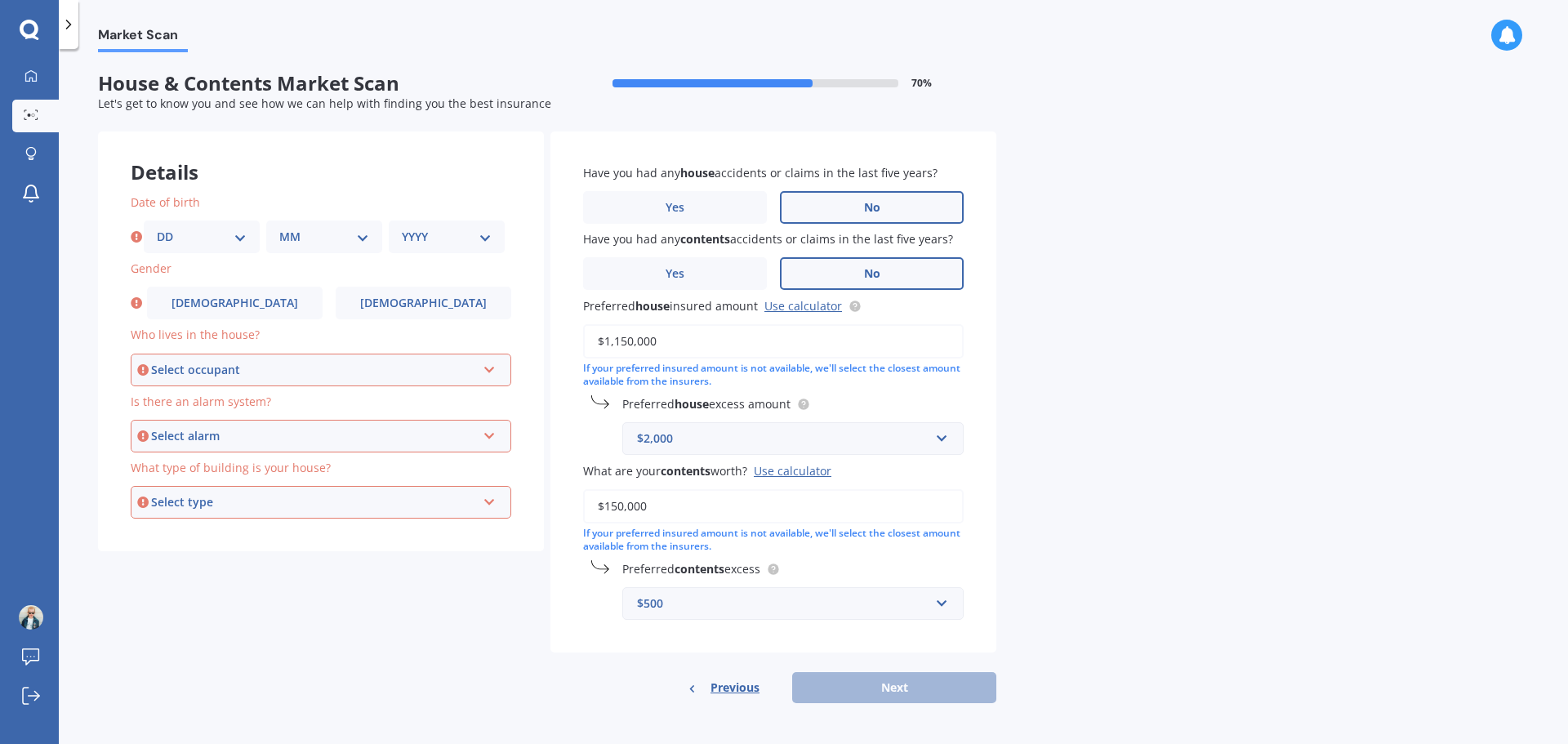
click at [201, 239] on select "DD 01 02 03 04 05 06 07 08 09 10 11 12 13 14 15 16 17 18 19 20 21 22 23 24 25 2…" at bounding box center [202, 237] width 90 height 18
select select "08"
click at [157, 228] on select "DD 01 02 03 04 05 06 07 08 09 10 11 12 13 14 15 16 17 18 19 20 21 22 23 24 25 2…" at bounding box center [202, 237] width 90 height 18
click at [313, 231] on select "MM 01 02 03 04 05 06 07 08 09 10 11 12" at bounding box center [324, 237] width 90 height 18
select select "12"
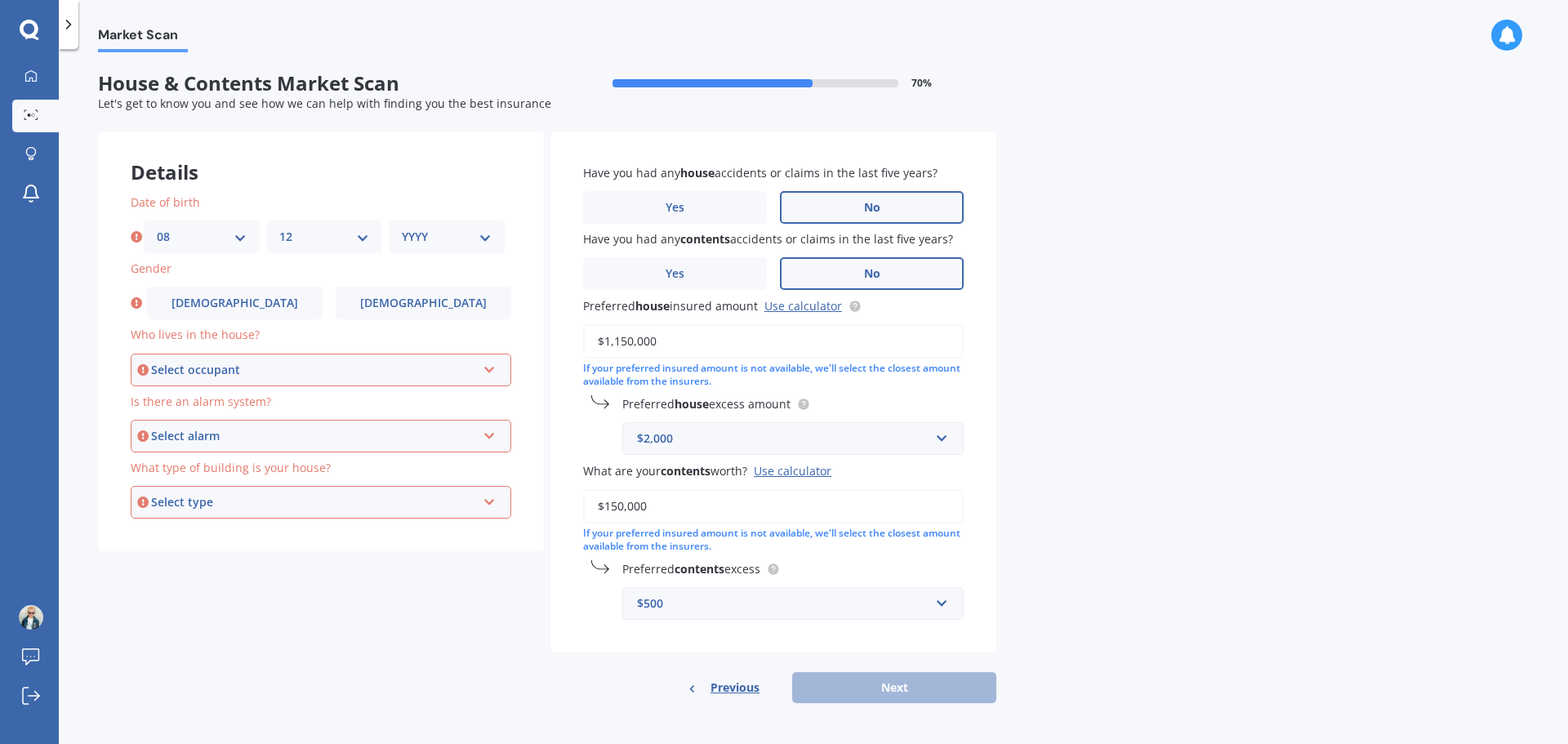
click at [279, 228] on select "MM 01 02 03 04 05 06 07 08 09 10 11 12" at bounding box center [324, 237] width 90 height 18
click at [444, 236] on select "YYYY 2009 2008 2007 2006 2005 2004 2003 2002 2001 2000 1999 1998 1997 1996 1995…" at bounding box center [446, 237] width 90 height 18
select select "1983"
click at [401, 228] on select "YYYY 2009 2008 2007 2006 2005 2004 2003 2002 2001 2000 1999 1998 1997 1996 1995…" at bounding box center [446, 237] width 90 height 18
click at [273, 299] on label "[DEMOGRAPHIC_DATA]" at bounding box center [235, 304] width 176 height 33
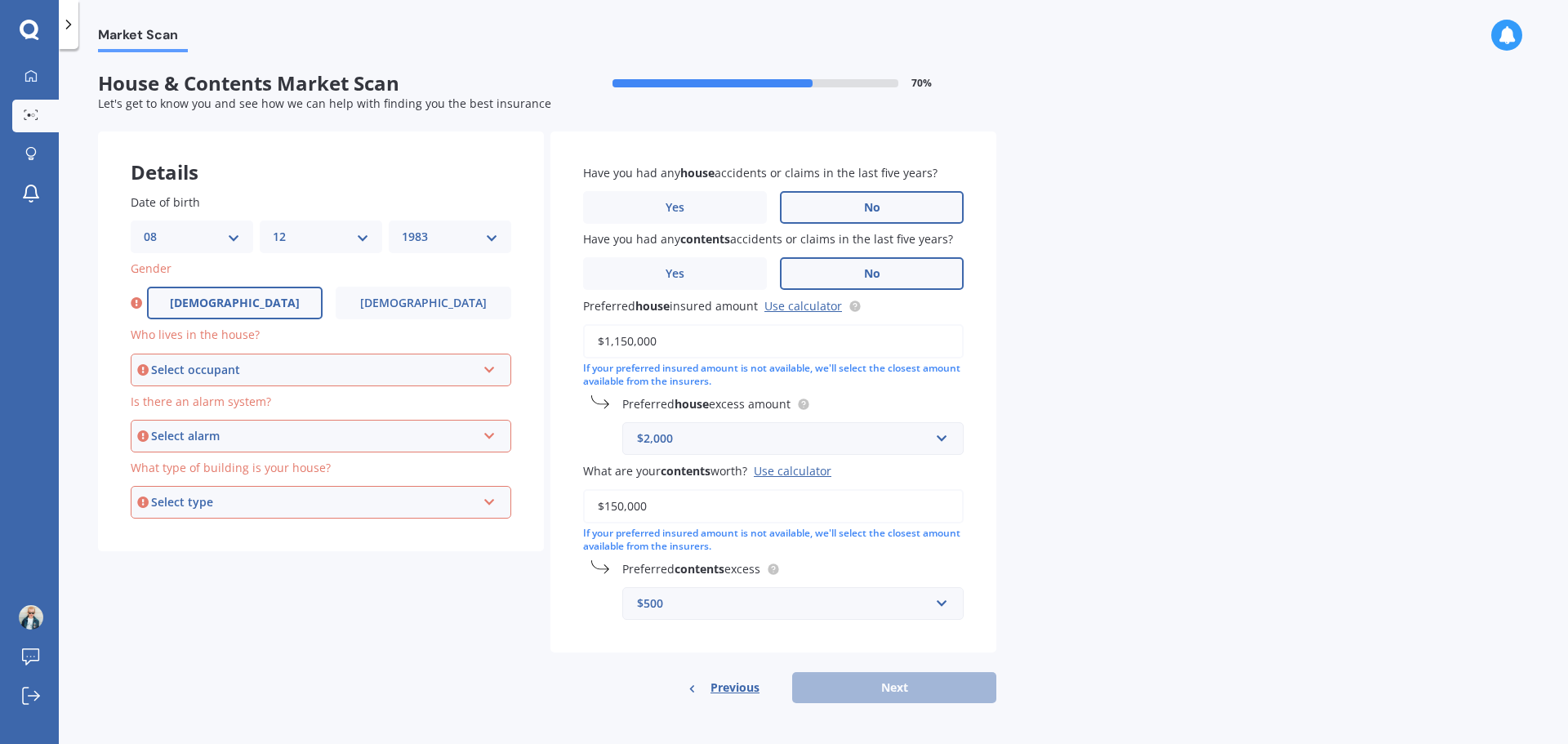
click at [0, 0] on input "[DEMOGRAPHIC_DATA]" at bounding box center [0, 0] width 0 height 0
click at [240, 369] on div "Select occupant" at bounding box center [313, 370] width 325 height 18
click at [208, 400] on div "Owner" at bounding box center [320, 401] width 377 height 29
click at [207, 415] on div "Is there an alarm system? Select alarm Yes, monitored Yes, not monitored No" at bounding box center [321, 422] width 381 height 59
click at [220, 439] on div "Select alarm" at bounding box center [313, 437] width 325 height 18
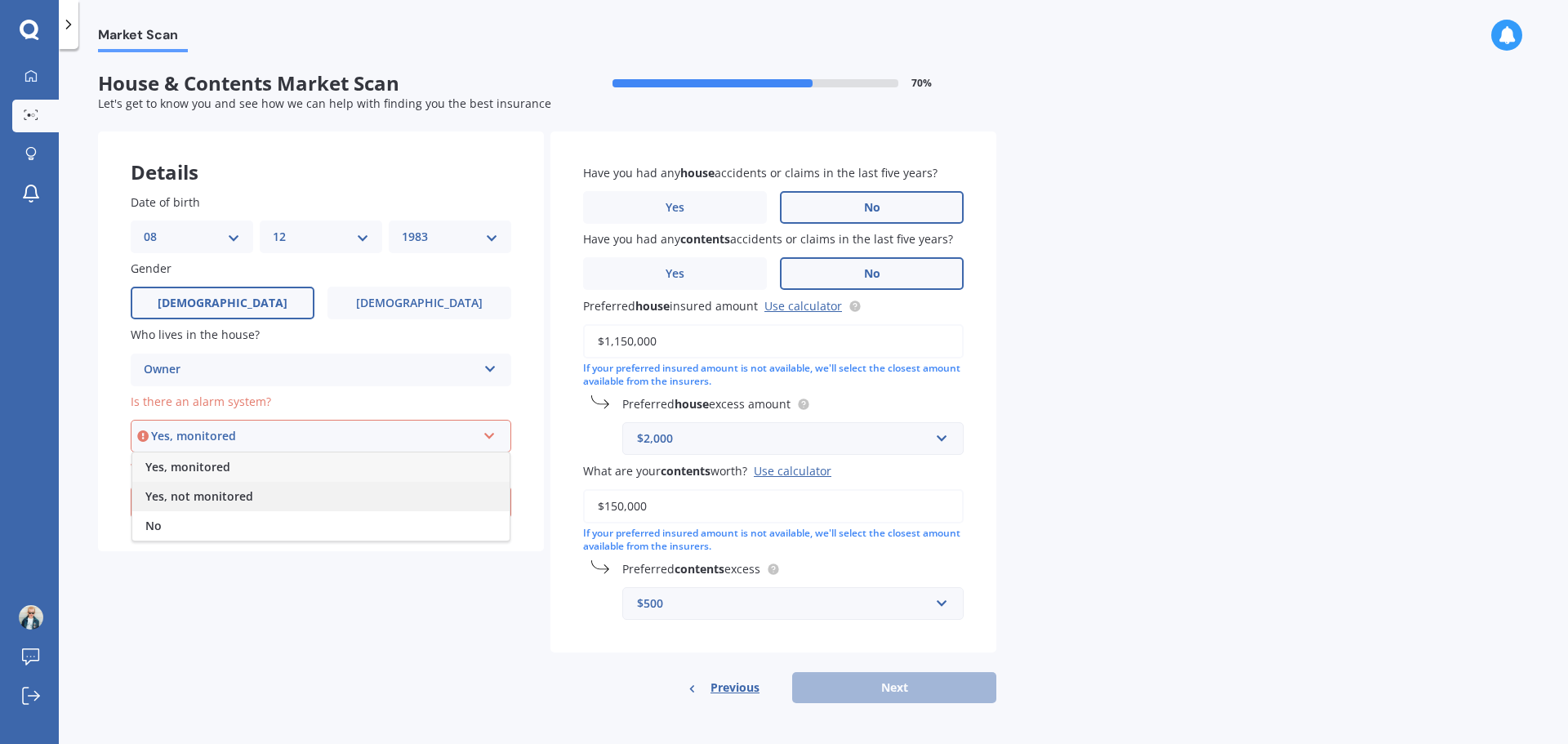
click at [201, 498] on span "Yes, not monitored" at bounding box center [199, 497] width 108 height 16
click at [210, 489] on div "Select type Freestanding Multi-unit (in a block of 6 or less) Multi-unit (in a …" at bounding box center [321, 502] width 381 height 33
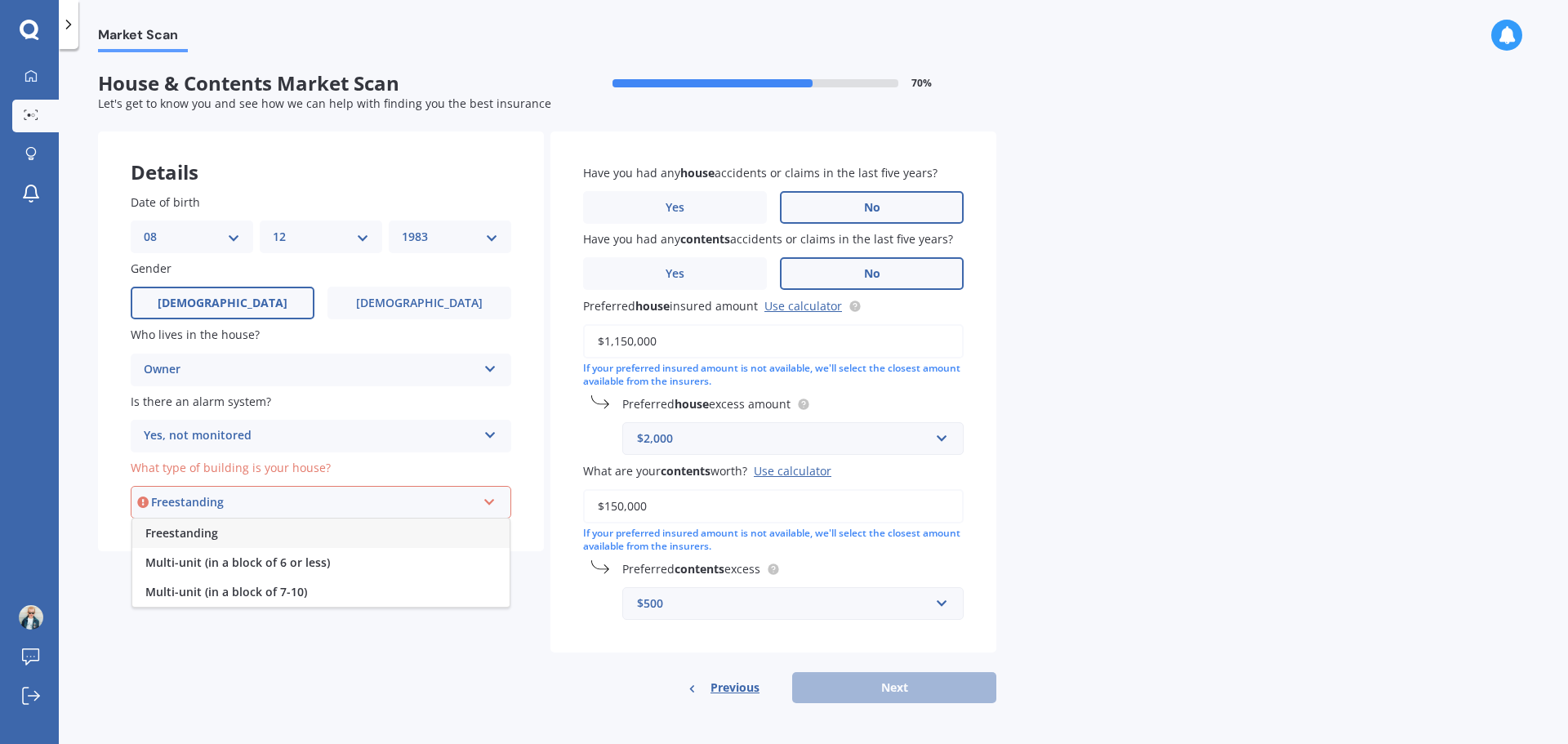
drag, startPoint x: 220, startPoint y: 535, endPoint x: 316, endPoint y: 552, distance: 97.5
click at [220, 535] on div "Freestanding" at bounding box center [320, 534] width 377 height 29
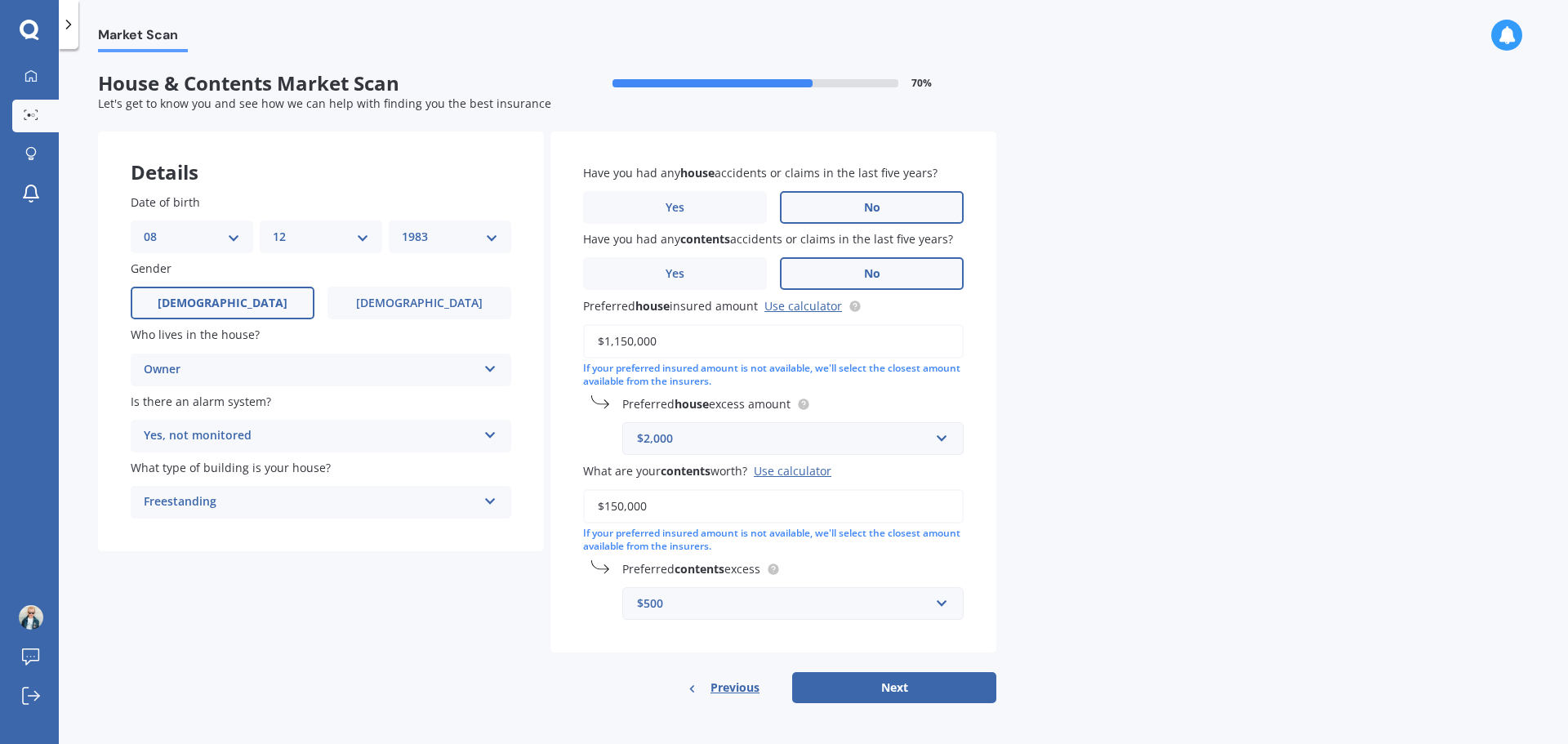
click at [848, 665] on div "Have you had any house accidents or claims in the last five years? Yes No Have …" at bounding box center [774, 418] width 446 height 572
click at [862, 679] on button "Next" at bounding box center [894, 688] width 205 height 31
select select "08"
select select "12"
select select "1983"
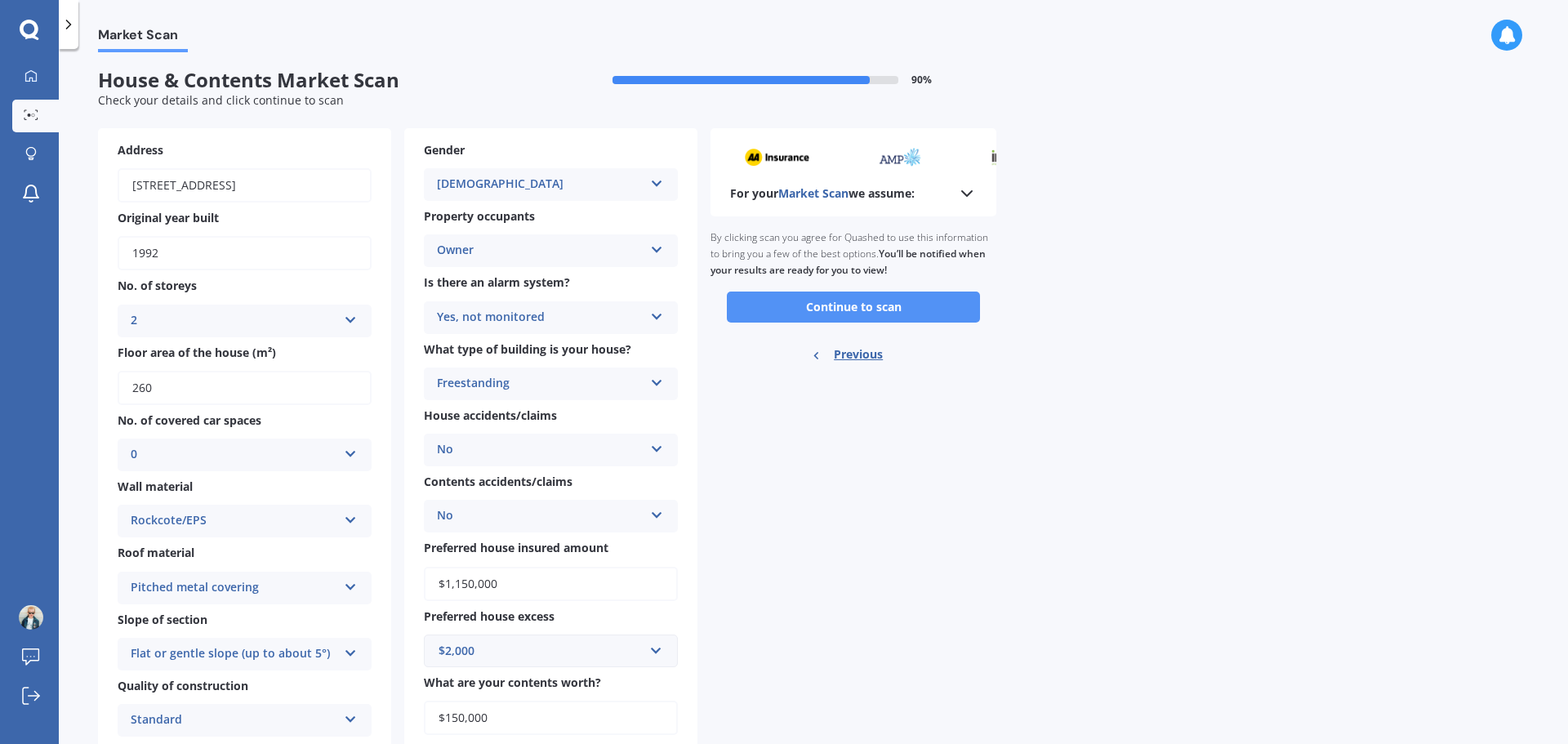
scroll to position [0, 0]
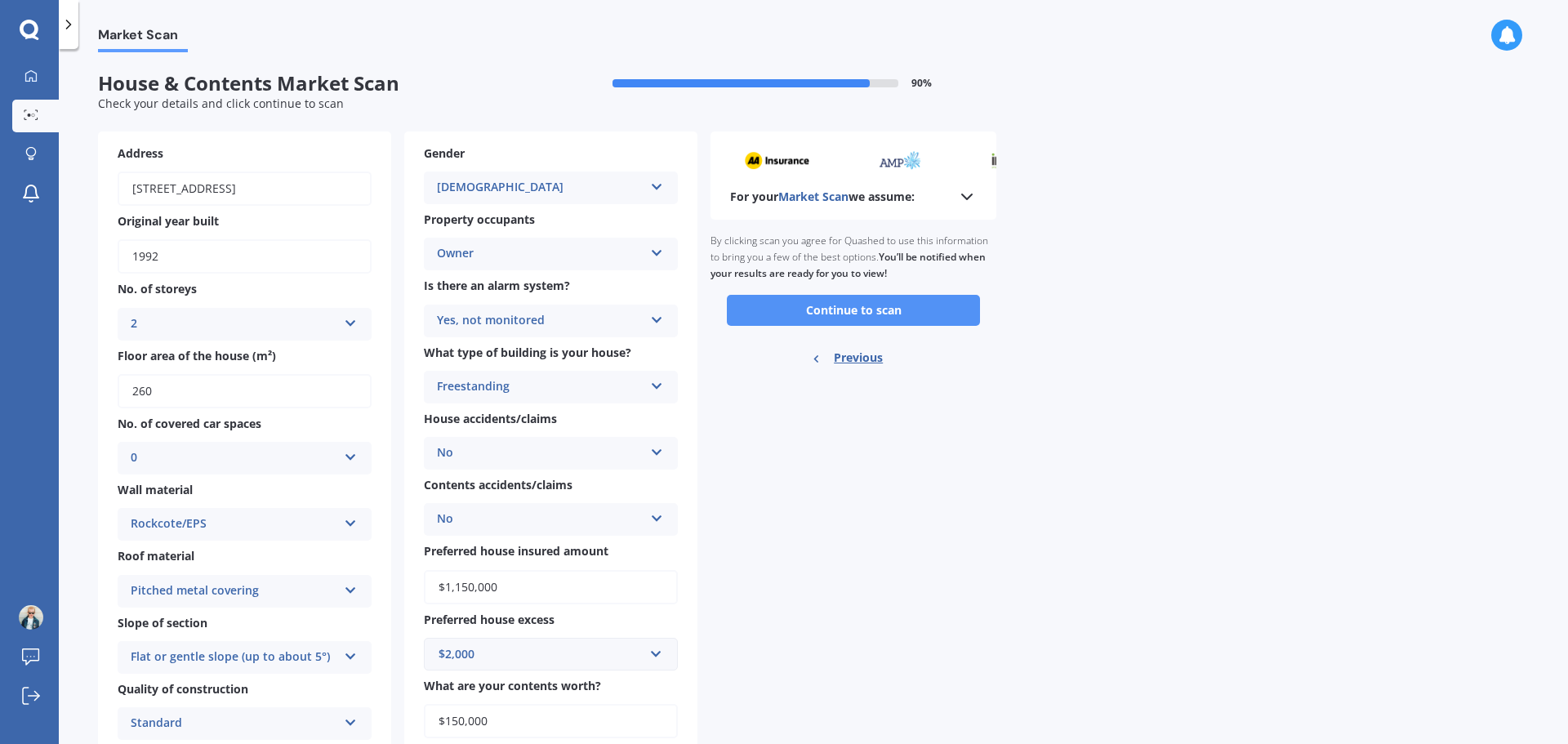
click at [840, 316] on button "Continue to scan" at bounding box center [853, 310] width 253 height 31
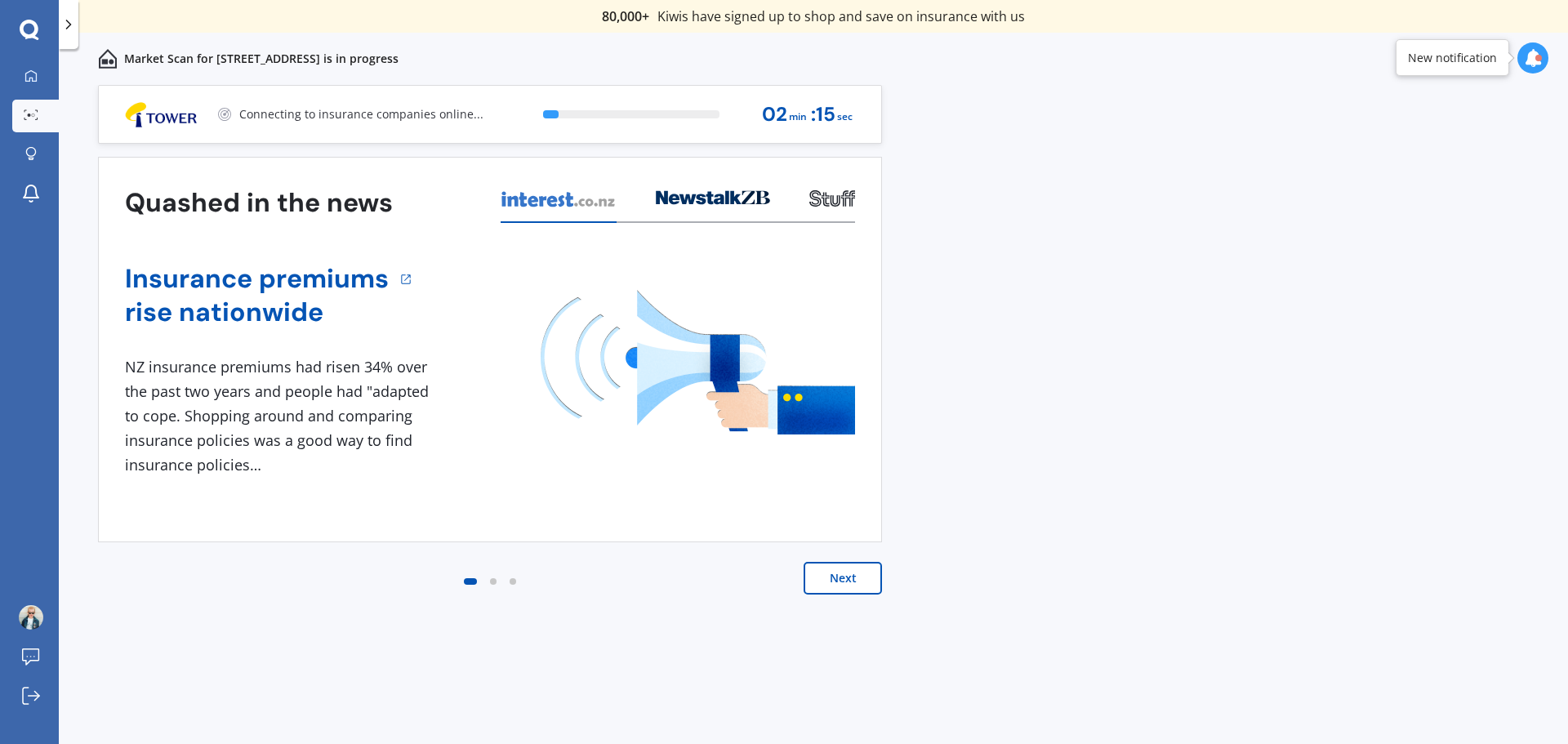
click at [837, 583] on button "Next" at bounding box center [843, 579] width 79 height 33
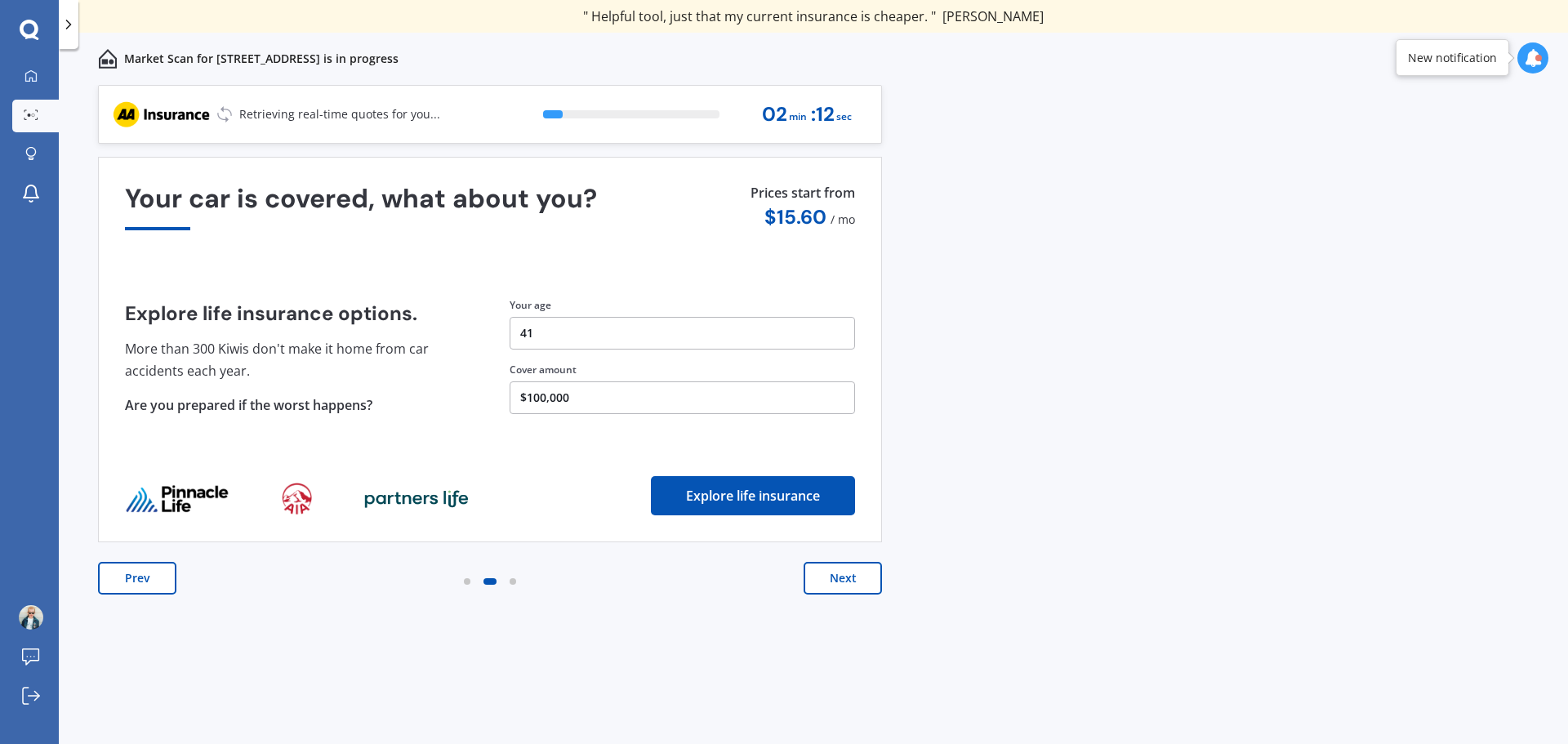
click at [1144, 507] on div "Previous 80,000+ Kiwis have signed up to shop and save on insurance with us " H…" at bounding box center [814, 433] width 1510 height 695
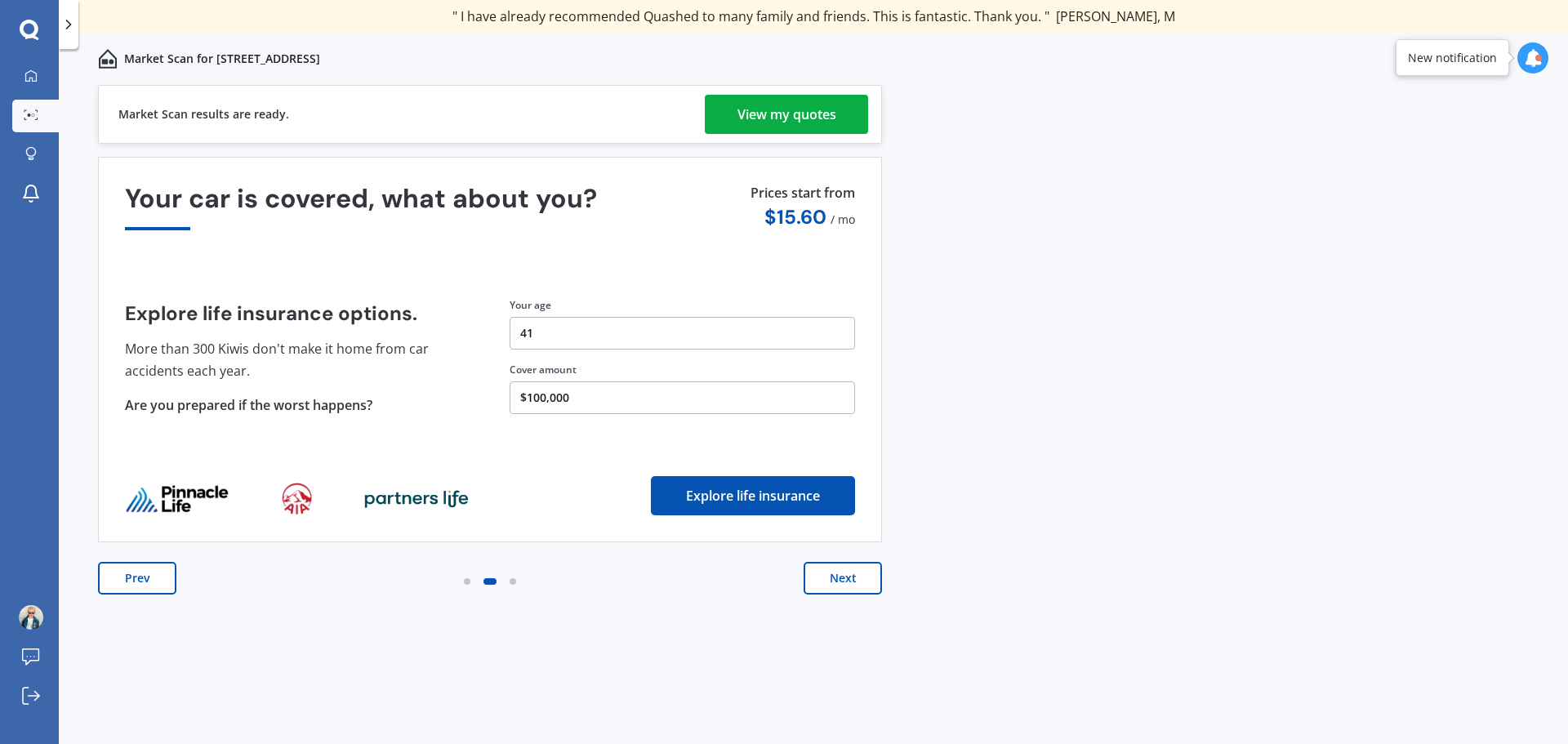
click at [770, 113] on div "View my quotes" at bounding box center [787, 114] width 99 height 39
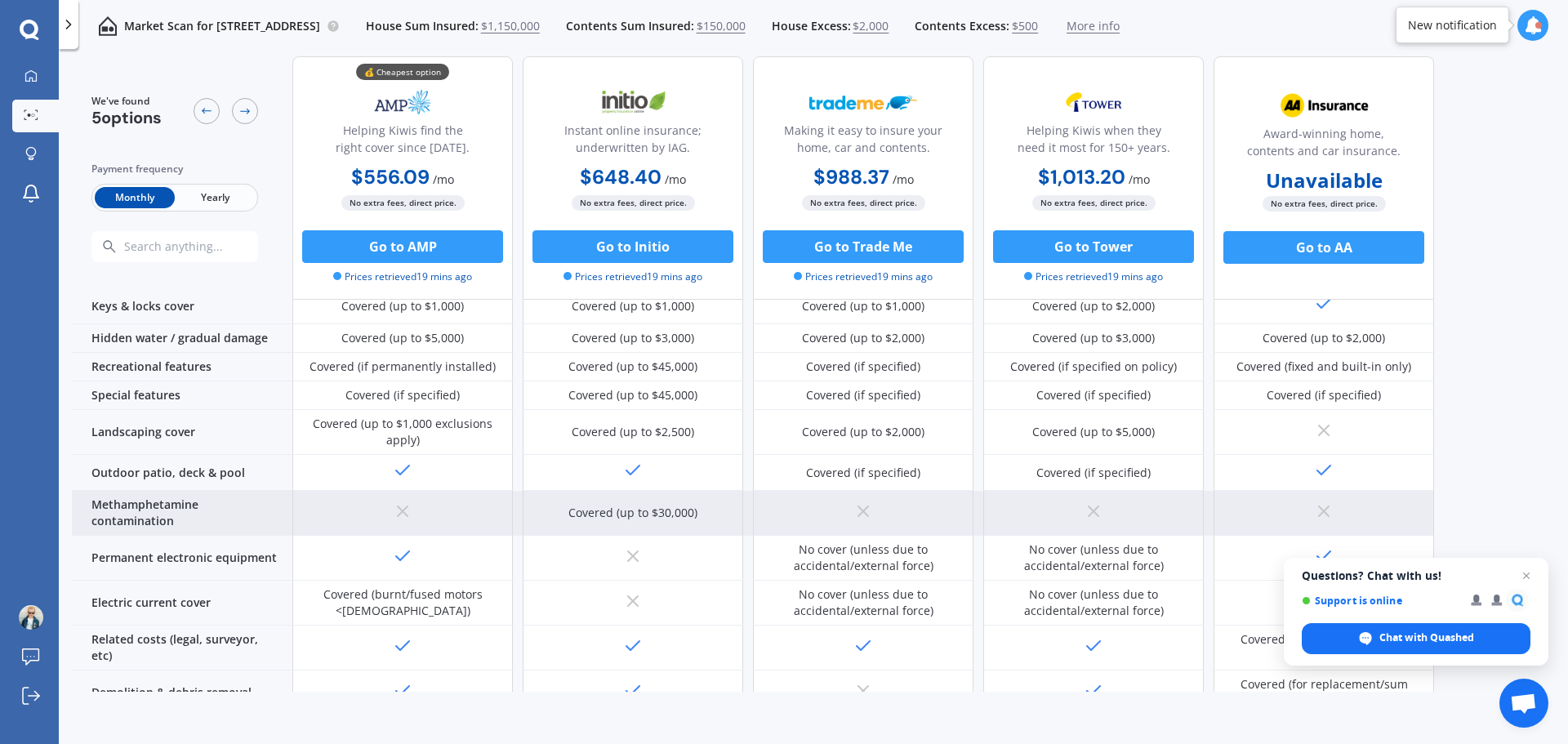
scroll to position [490, 0]
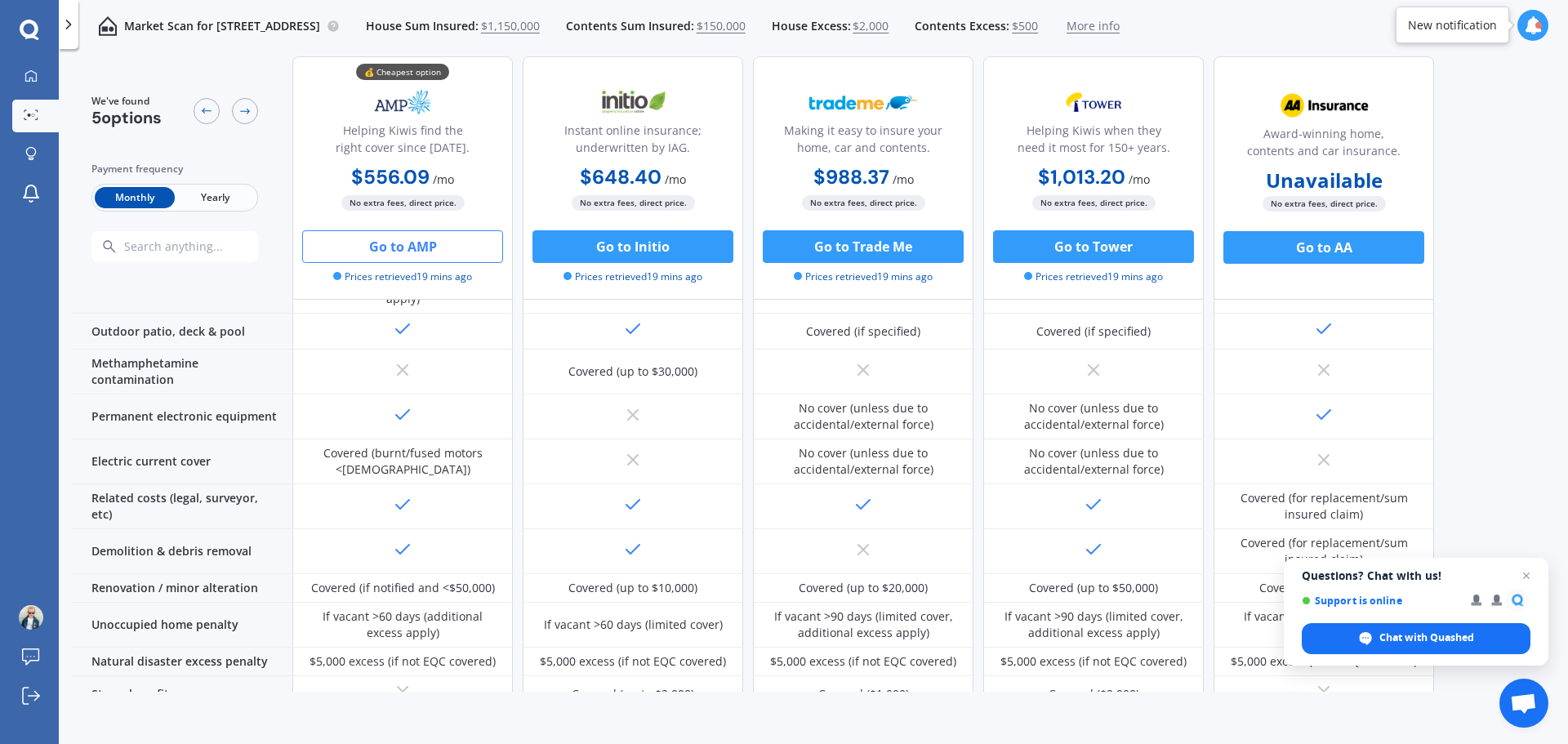
click at [370, 251] on button "Go to AMP" at bounding box center [402, 247] width 201 height 33
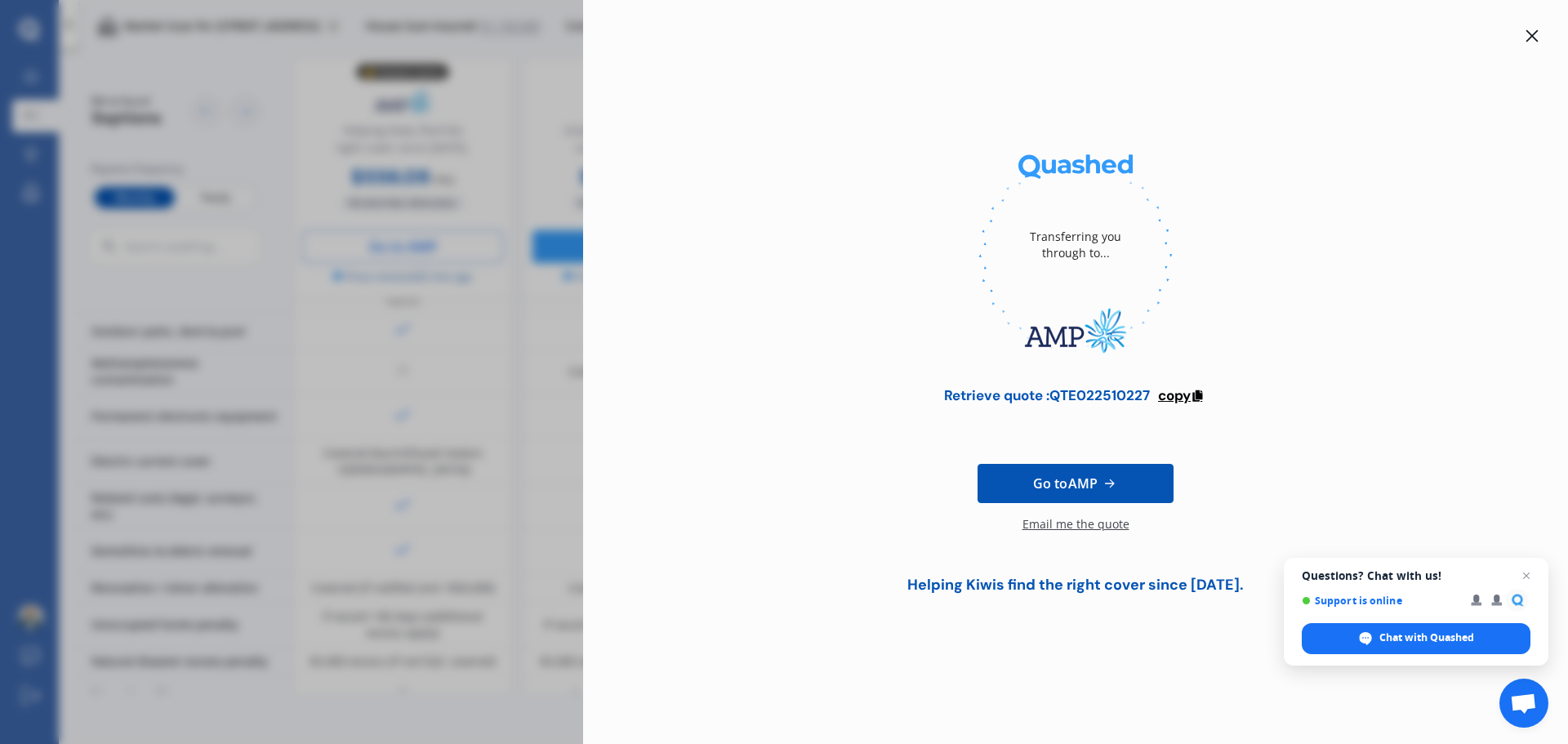
click at [1168, 398] on span "copy" at bounding box center [1174, 395] width 33 height 18
click at [1534, 34] on icon at bounding box center [1532, 36] width 13 height 13
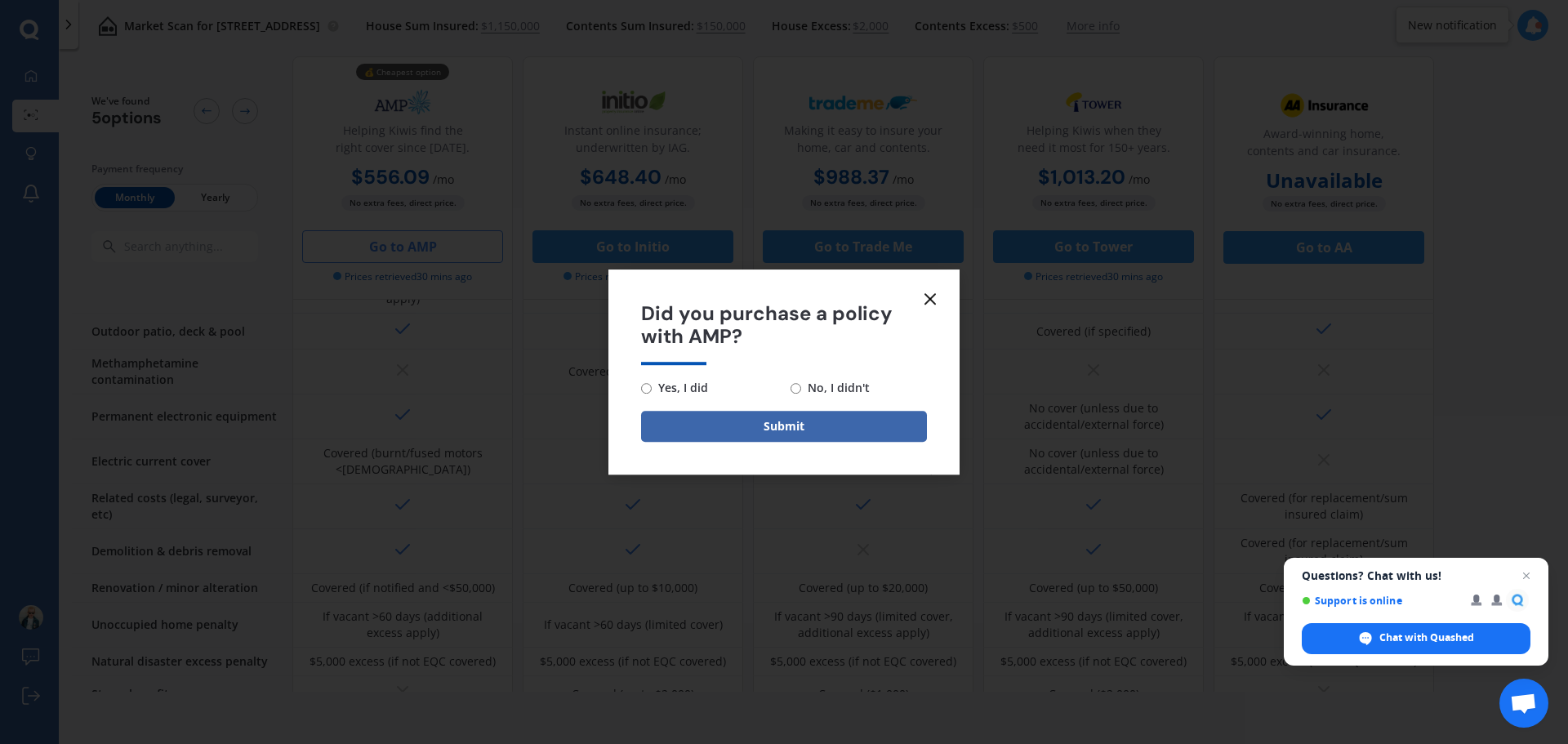
click at [932, 302] on line at bounding box center [930, 299] width 10 height 10
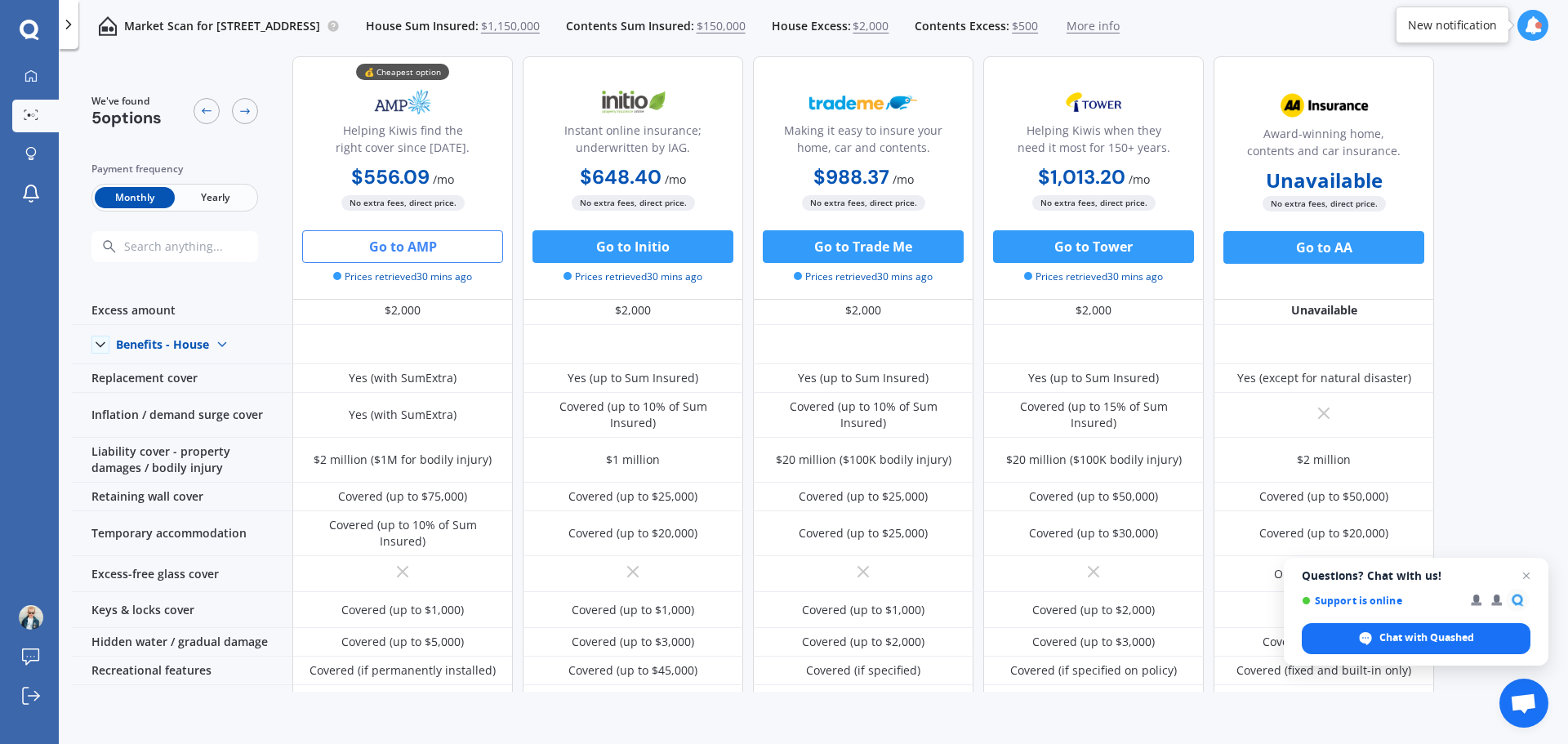
scroll to position [81, 0]
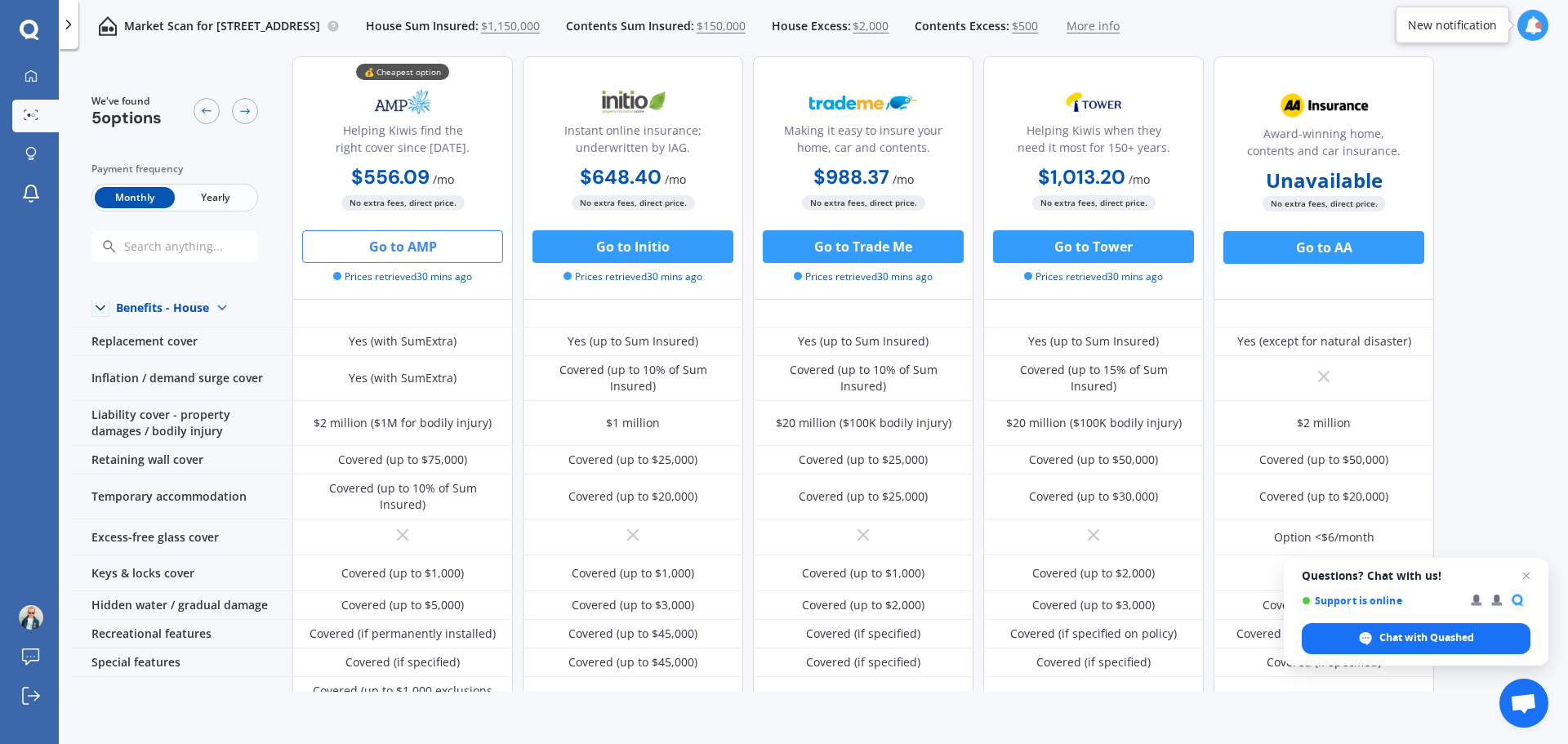
click at [540, 29] on span "$1,150,000" at bounding box center [510, 26] width 59 height 16
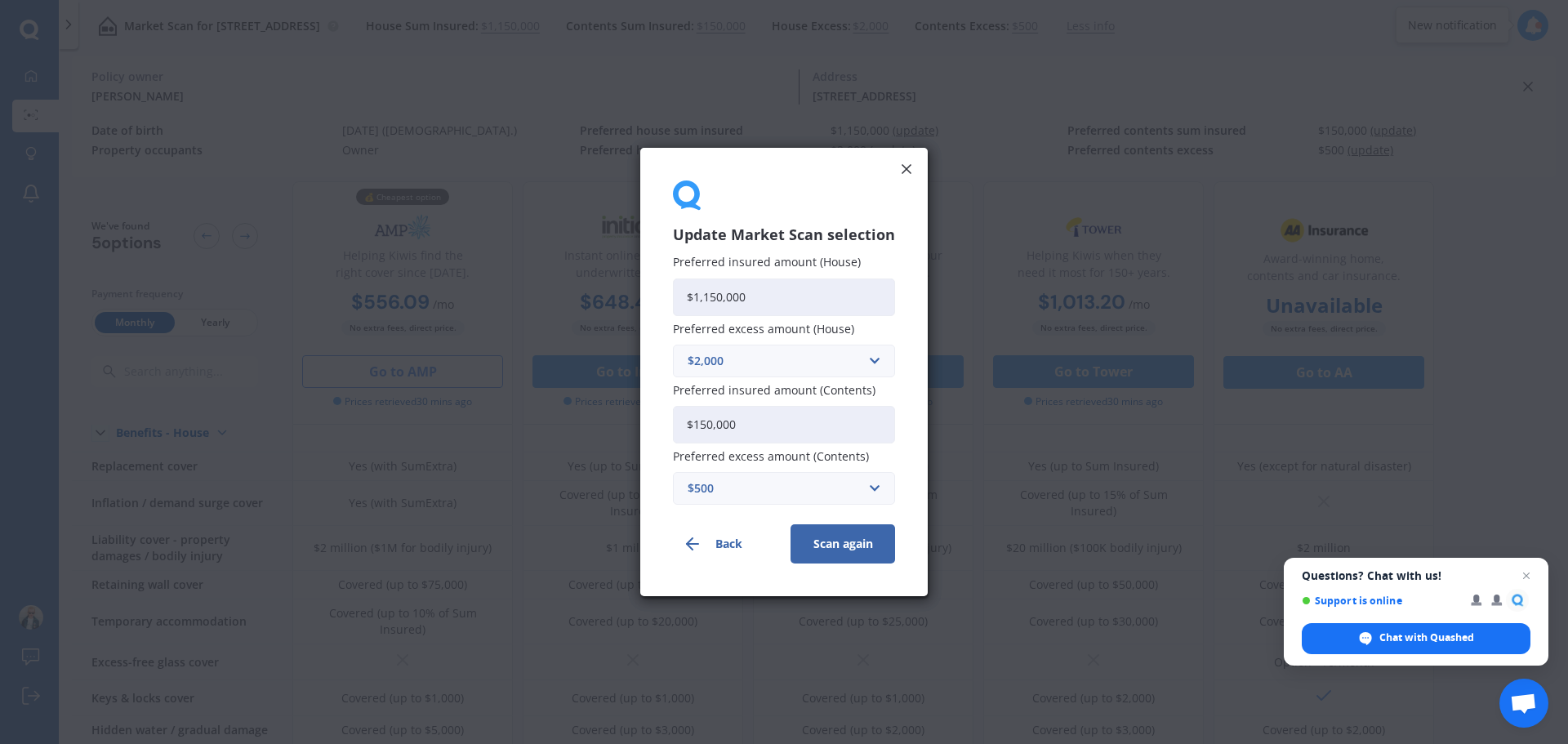
click at [725, 536] on button "Back" at bounding box center [725, 544] width 105 height 39
